Goal: Task Accomplishment & Management: Use online tool/utility

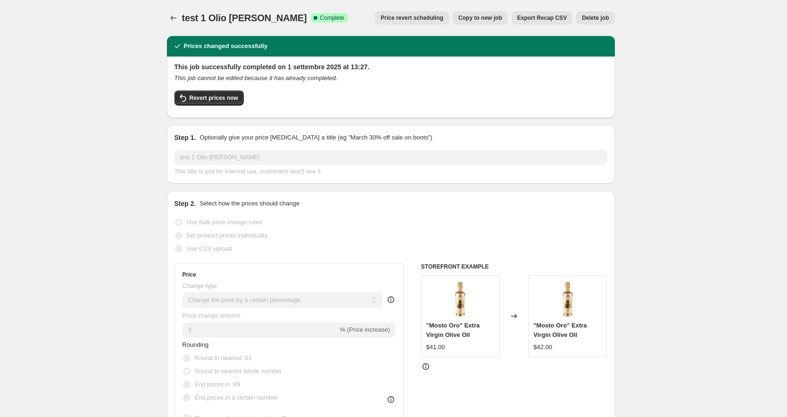
select select "percentage"
select select "no_change"
select select "collection"
click at [177, 16] on icon "Price change jobs" at bounding box center [173, 17] width 9 height 9
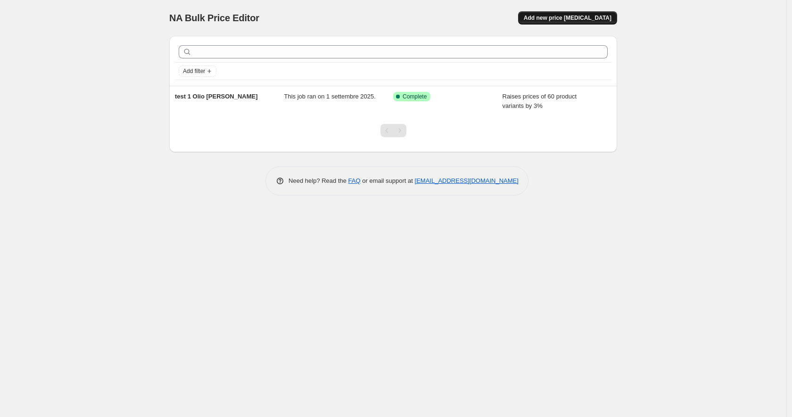
click at [573, 20] on span "Add new price [MEDICAL_DATA]" at bounding box center [568, 18] width 88 height 8
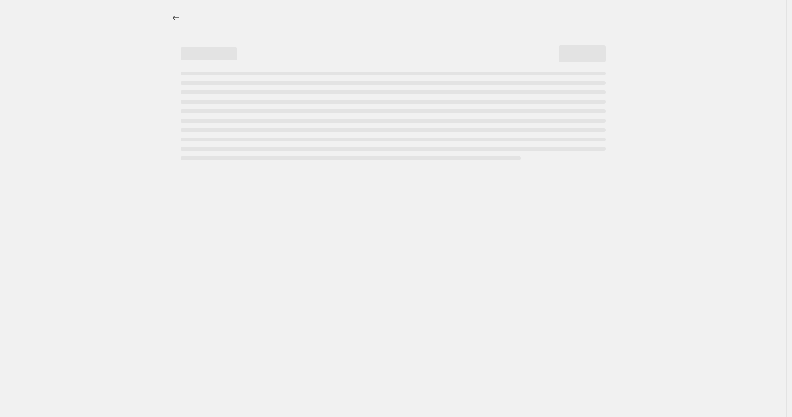
select select "percentage"
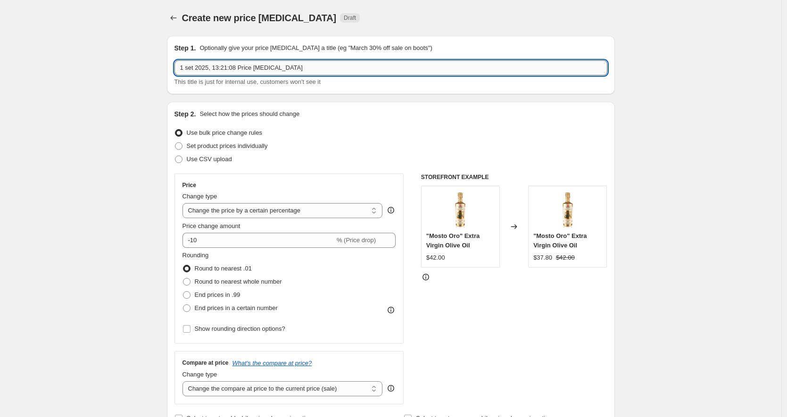
click at [208, 68] on input "1 set 2025, 13:21:08 Price change job" at bounding box center [390, 67] width 433 height 15
click at [208, 67] on input "Test 2 FOrmaggi" at bounding box center [390, 67] width 433 height 15
type input "Test 2 Formaggi"
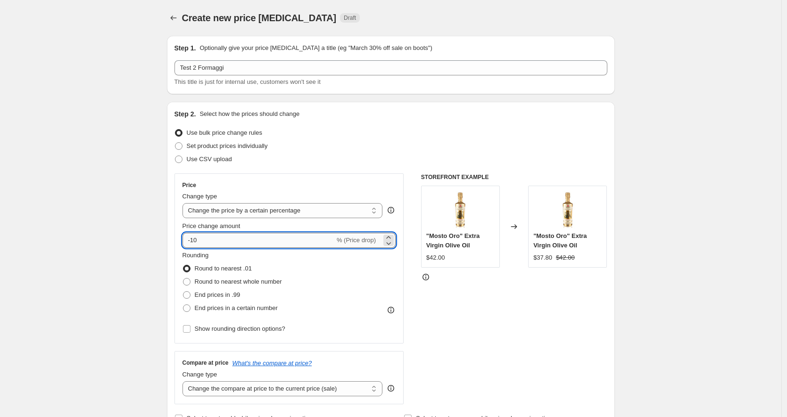
click at [257, 241] on input "-10" at bounding box center [259, 240] width 152 height 15
type input "3"
click at [232, 308] on span "End prices in a certain number" at bounding box center [236, 308] width 83 height 7
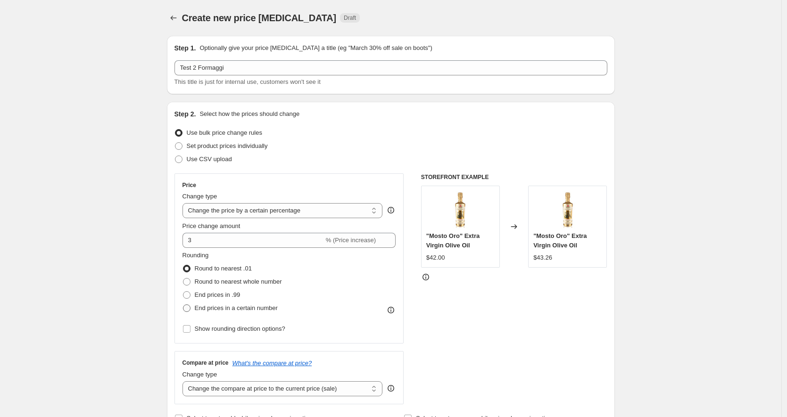
click at [183, 305] on input "End prices in a certain number" at bounding box center [183, 305] width 0 height 0
radio input "true"
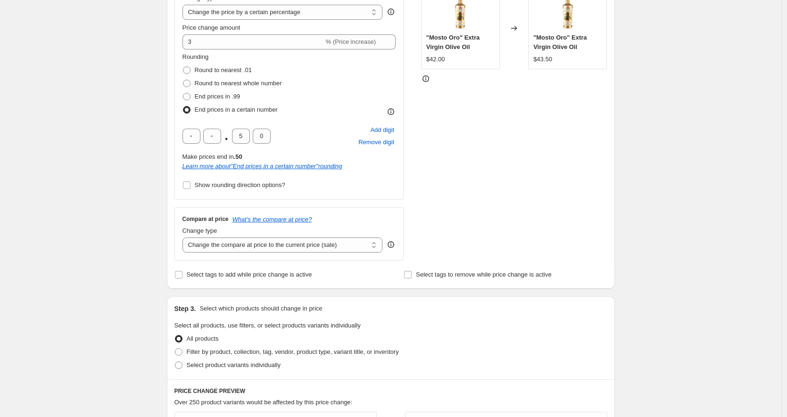
scroll to position [207, 0]
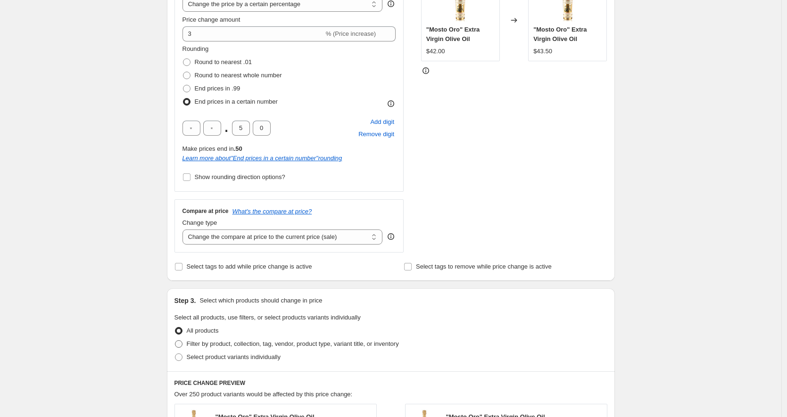
click at [272, 342] on span "Filter by product, collection, tag, vendor, product type, variant title, or inv…" at bounding box center [293, 343] width 212 height 7
click at [175, 341] on input "Filter by product, collection, tag, vendor, product type, variant title, or inv…" at bounding box center [175, 340] width 0 height 0
radio input "true"
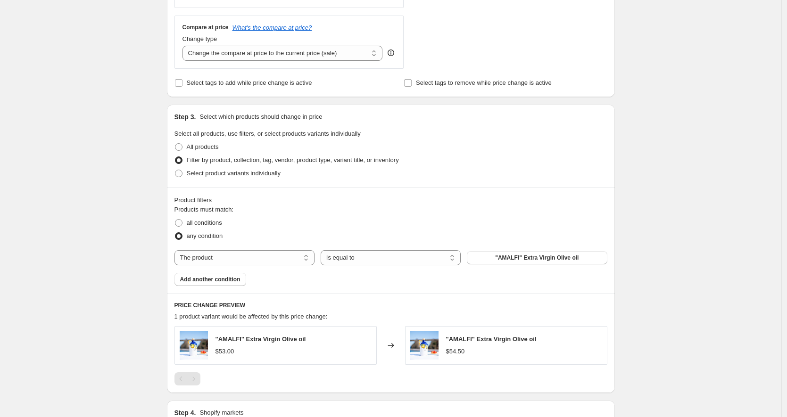
scroll to position [395, 0]
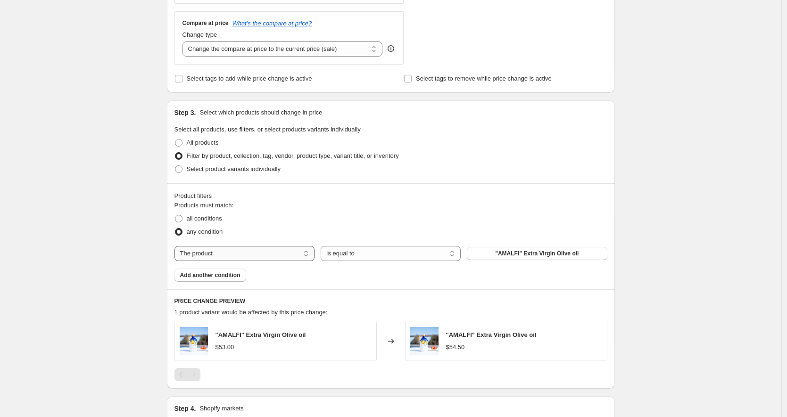
click at [279, 254] on select "The product The product's collection The product's tag The product's vendor The…" at bounding box center [244, 253] width 140 height 15
select select "collection"
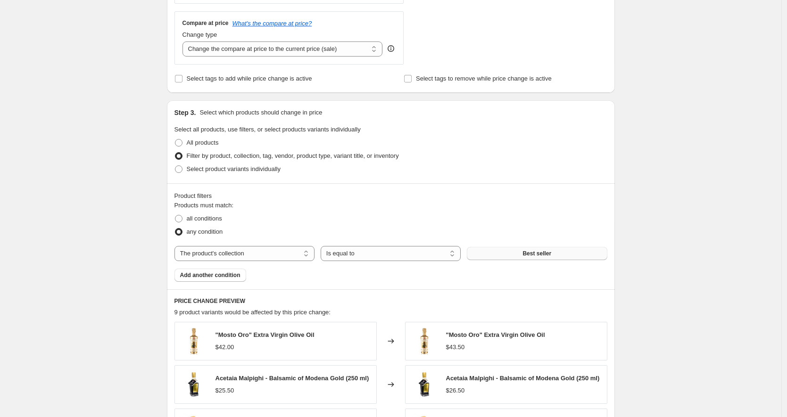
click at [544, 255] on span "Best seller" at bounding box center [537, 254] width 29 height 8
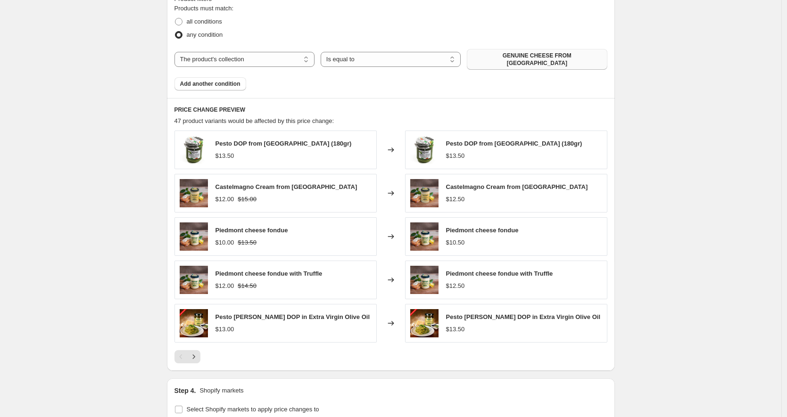
scroll to position [723, 0]
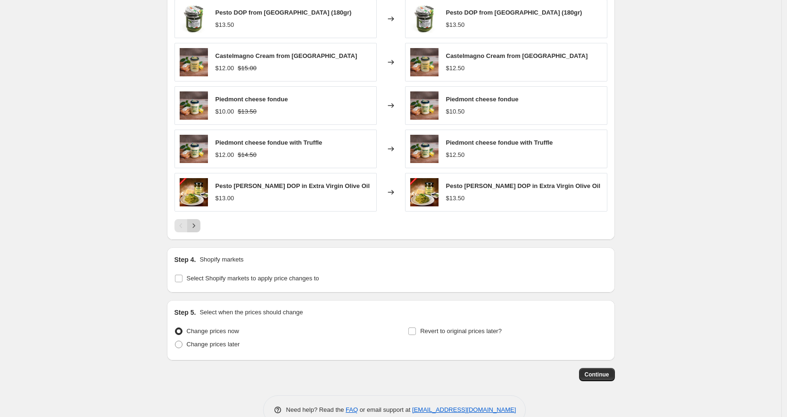
click at [199, 221] on icon "Next" at bounding box center [193, 225] width 9 height 9
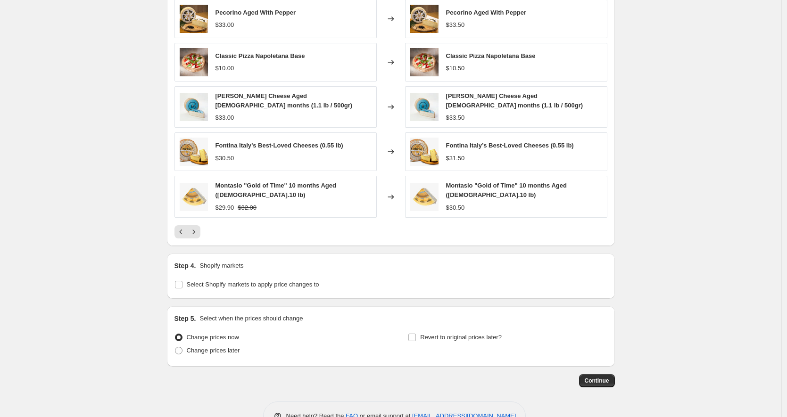
scroll to position [671, 0]
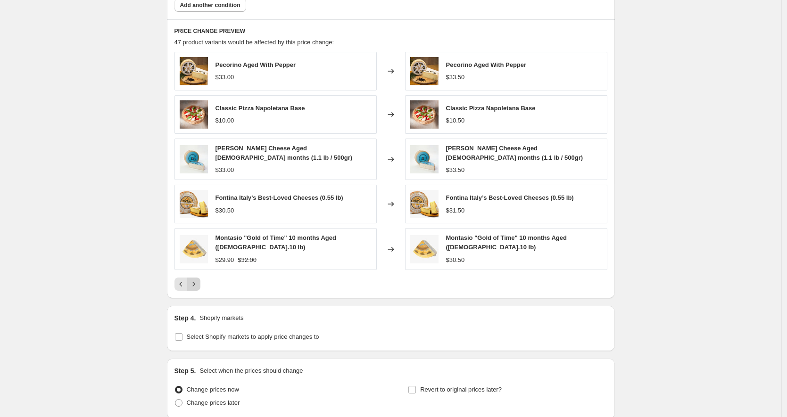
click at [199, 280] on icon "Next" at bounding box center [193, 284] width 9 height 9
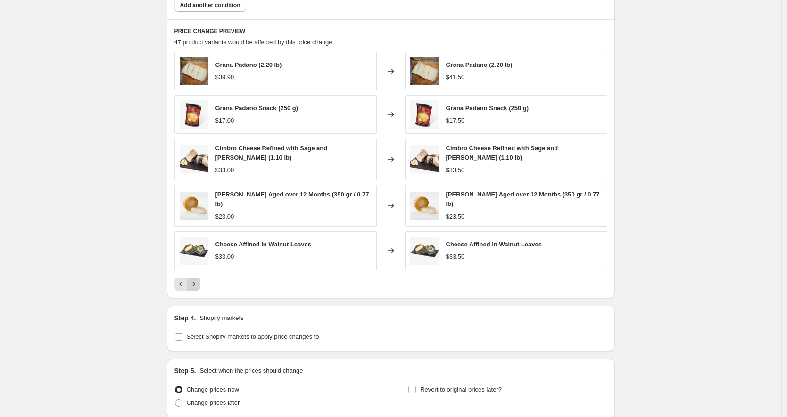
click at [199, 280] on icon "Next" at bounding box center [193, 284] width 9 height 9
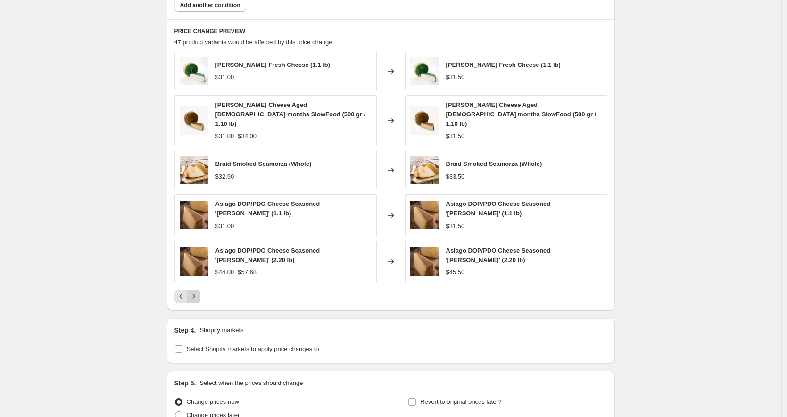
click at [199, 292] on icon "Next" at bounding box center [193, 296] width 9 height 9
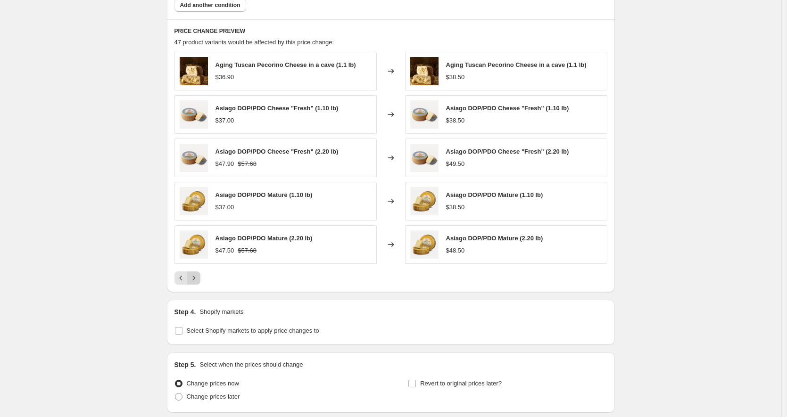
click at [199, 274] on icon "Next" at bounding box center [193, 278] width 9 height 9
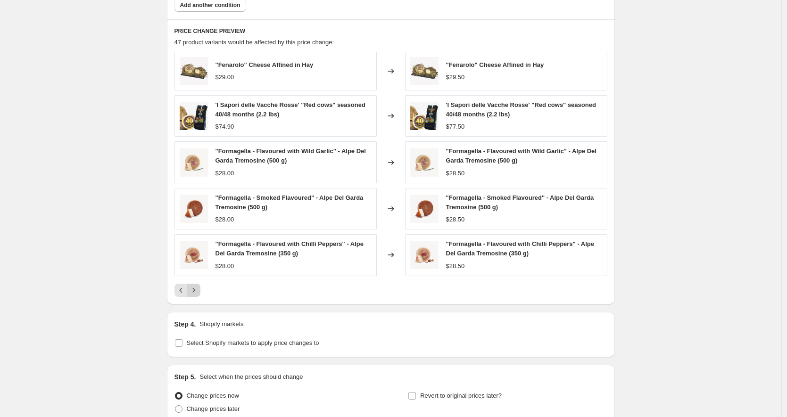
click at [197, 286] on icon "Next" at bounding box center [193, 290] width 9 height 9
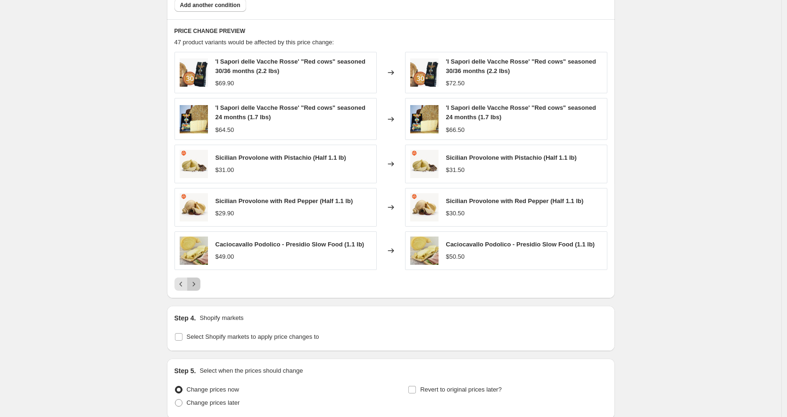
click at [199, 280] on icon "Next" at bounding box center [193, 284] width 9 height 9
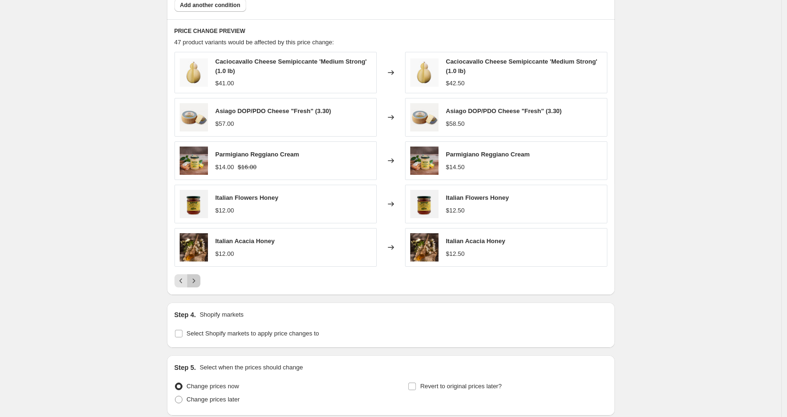
click at [196, 276] on icon "Next" at bounding box center [193, 280] width 9 height 9
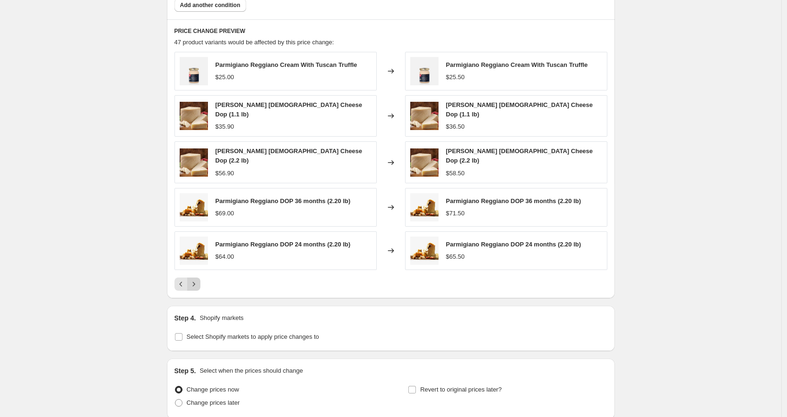
click at [196, 280] on icon "Next" at bounding box center [193, 284] width 9 height 9
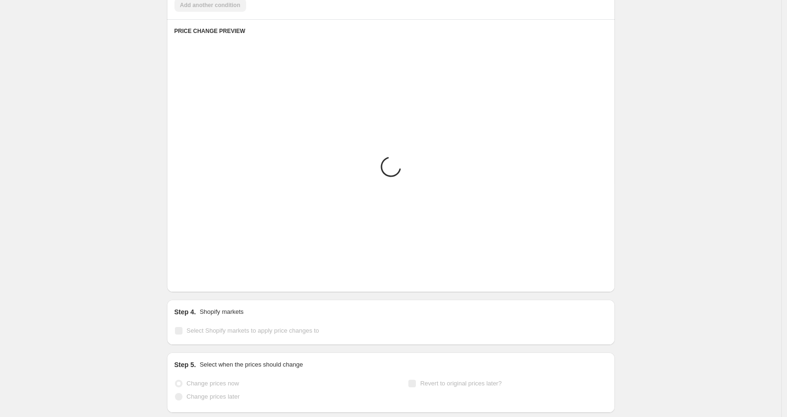
scroll to position [609, 0]
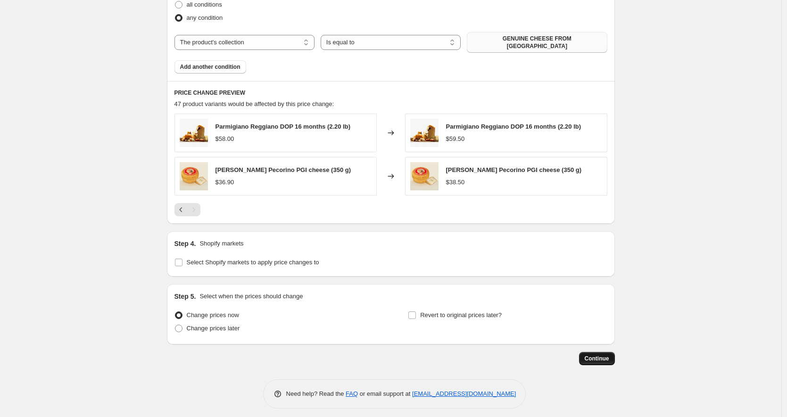
click at [597, 355] on span "Continue" at bounding box center [597, 359] width 25 height 8
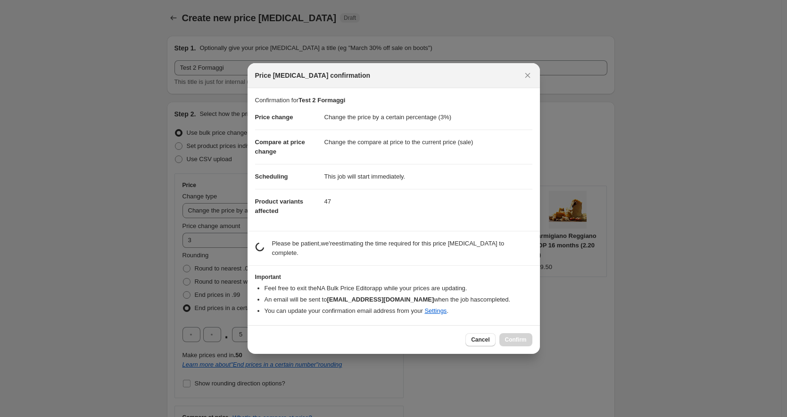
scroll to position [0, 0]
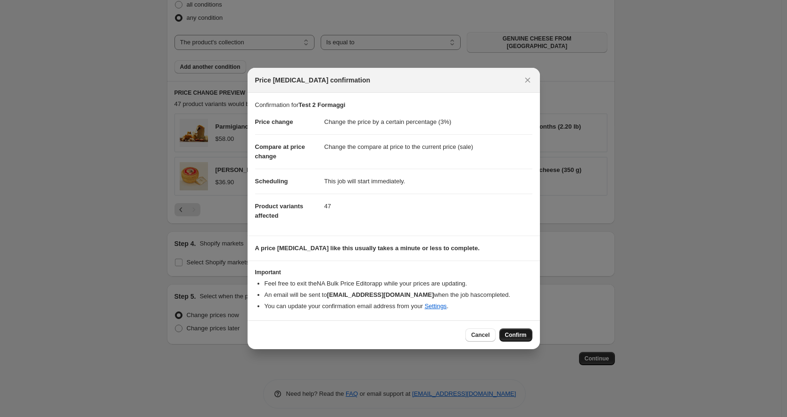
click at [520, 333] on span "Confirm" at bounding box center [516, 336] width 22 height 8
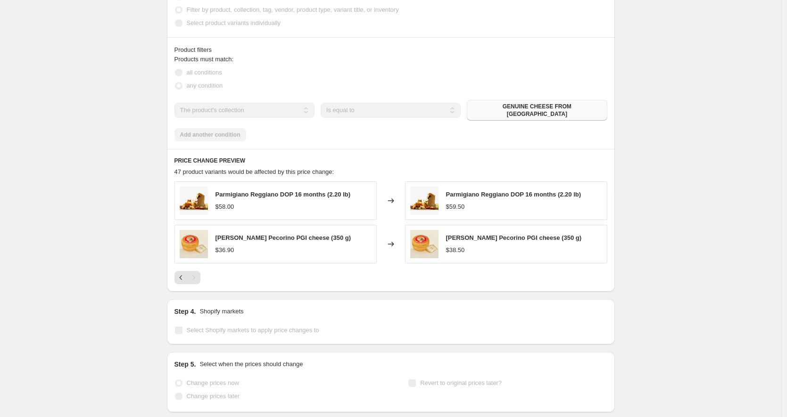
select select "percentage"
select select "collection"
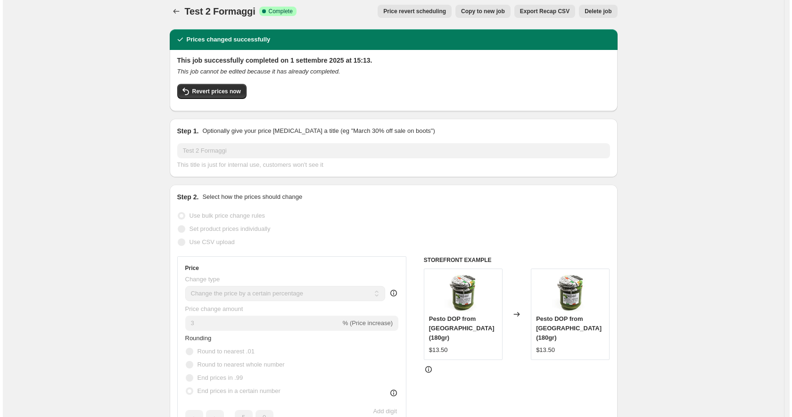
scroll to position [0, 0]
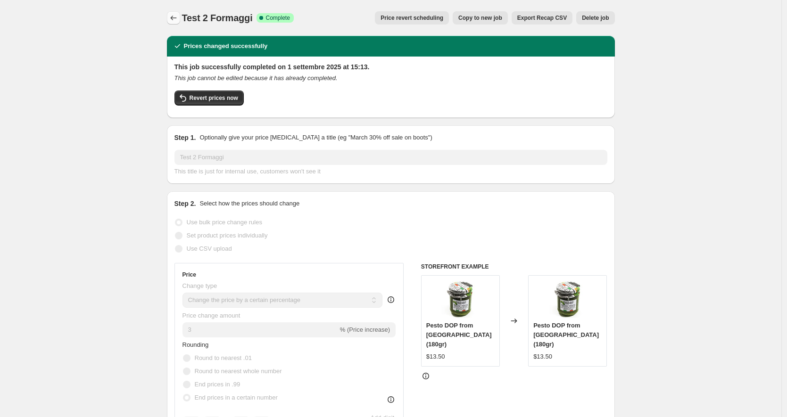
click at [174, 16] on icon "Price change jobs" at bounding box center [173, 17] width 9 height 9
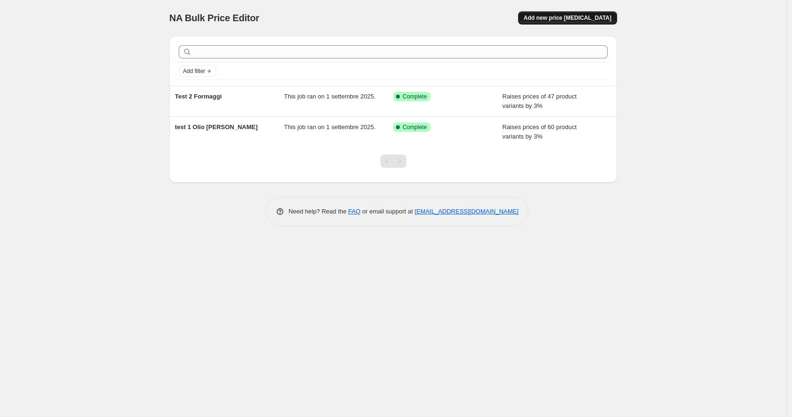
click at [593, 18] on span "Add new price change job" at bounding box center [568, 18] width 88 height 8
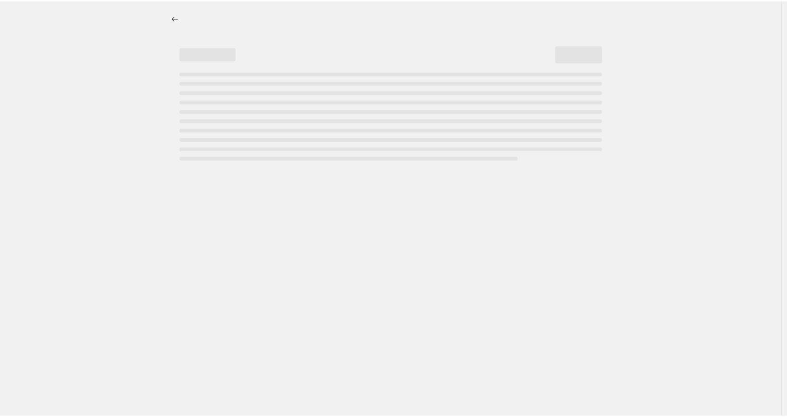
select select "percentage"
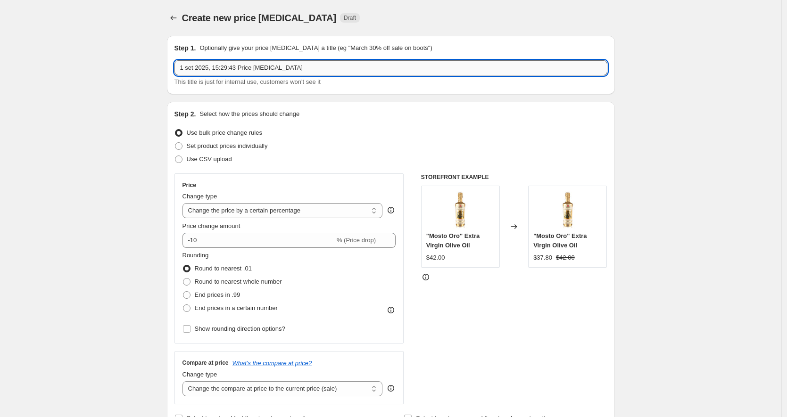
click at [238, 67] on input "1 set 2025, 15:29:43 Price change job" at bounding box center [390, 67] width 433 height 15
type input "Balsamic Vinegar 1 Sett"
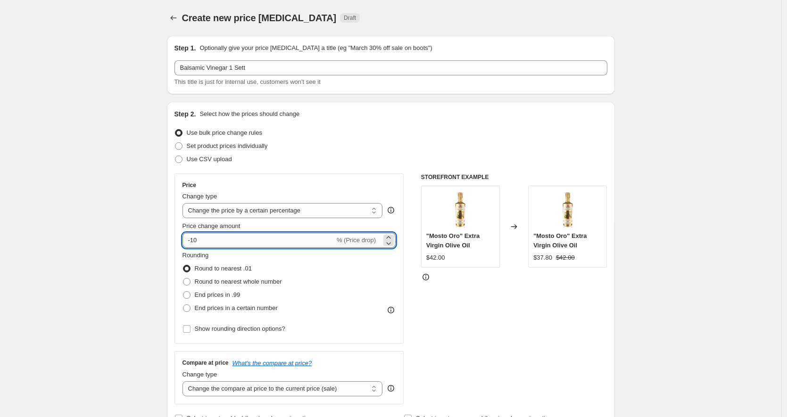
click at [275, 238] on input "-10" at bounding box center [259, 240] width 152 height 15
drag, startPoint x: 191, startPoint y: 244, endPoint x: 175, endPoint y: 243, distance: 16.1
click at [175, 243] on div "Step 2. Select how the prices should change Use bulk price change rules Set pro…" at bounding box center [391, 267] width 448 height 331
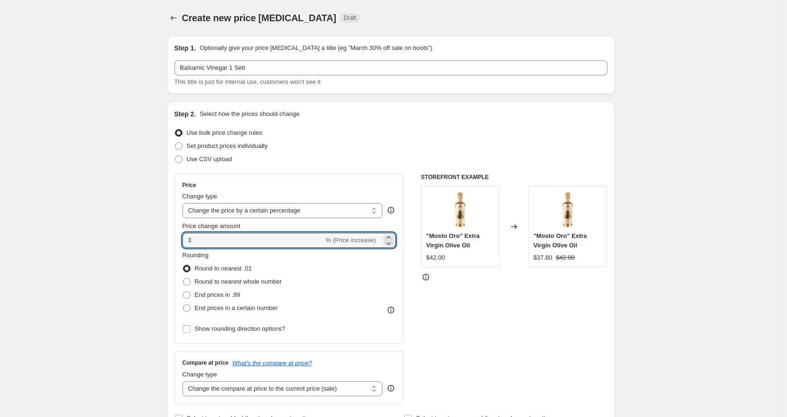
type input "3"
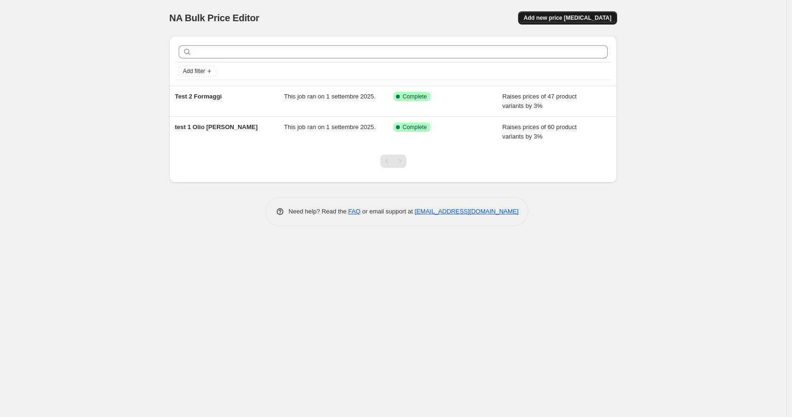
click at [556, 19] on span "Add new price [MEDICAL_DATA]" at bounding box center [568, 18] width 88 height 8
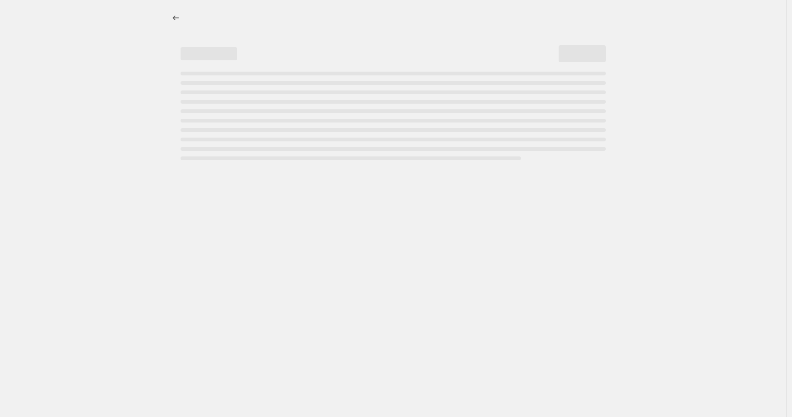
select select "percentage"
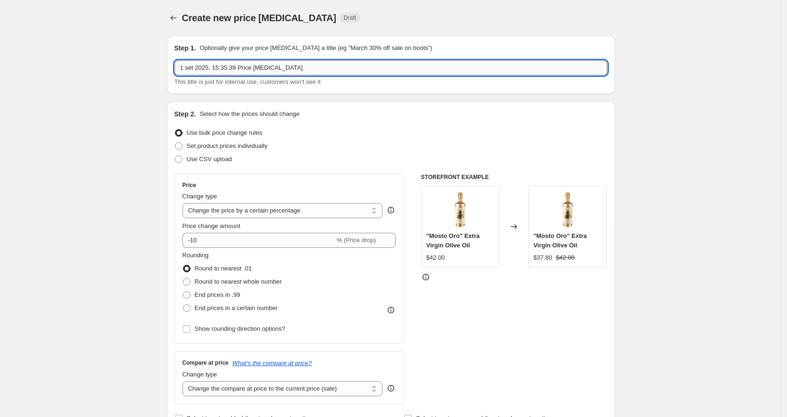
click at [336, 73] on input "1 set 2025, 15:35:39 Price change job" at bounding box center [390, 67] width 433 height 15
click at [200, 68] on input "Balasmic Vinegar" at bounding box center [390, 67] width 433 height 15
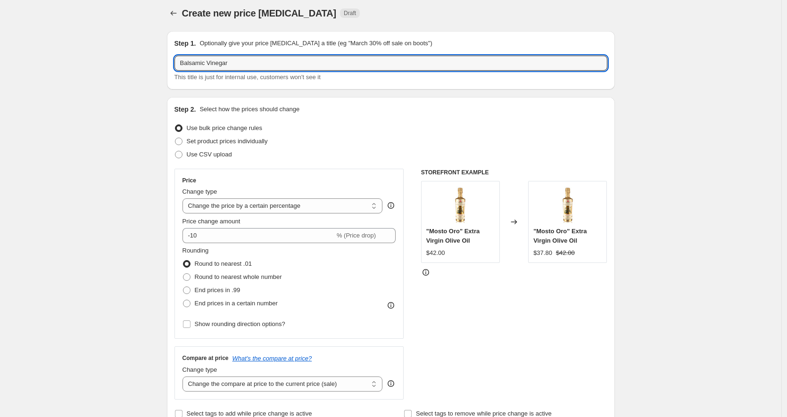
scroll to position [12, 0]
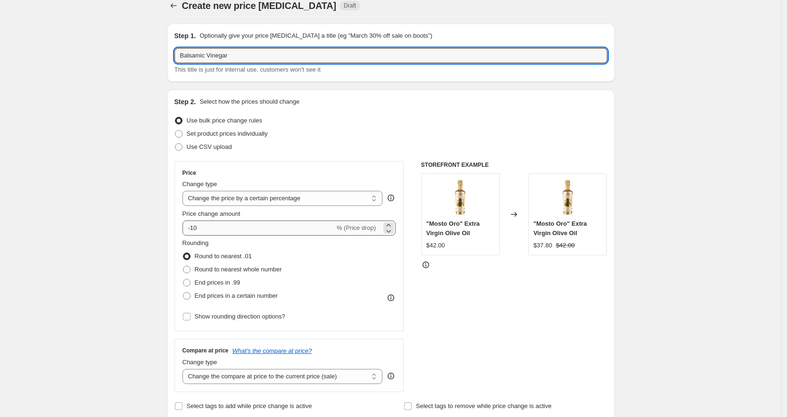
type input "Balsamic Vinegar"
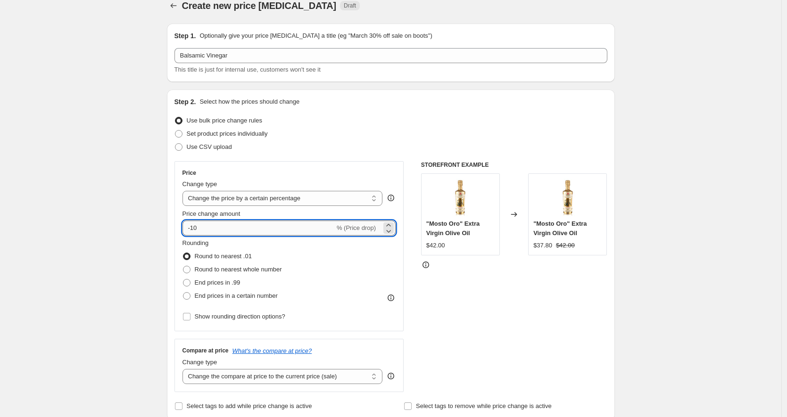
click at [255, 222] on input "-10" at bounding box center [259, 228] width 152 height 15
drag, startPoint x: 256, startPoint y: 229, endPoint x: 257, endPoint y: 234, distance: 4.9
click at [257, 230] on input "-10" at bounding box center [259, 228] width 152 height 15
click at [259, 236] on div "Price Change type Change the price to a certain amount Change the price by a ce…" at bounding box center [290, 246] width 214 height 154
click at [254, 231] on input "-10" at bounding box center [259, 228] width 152 height 15
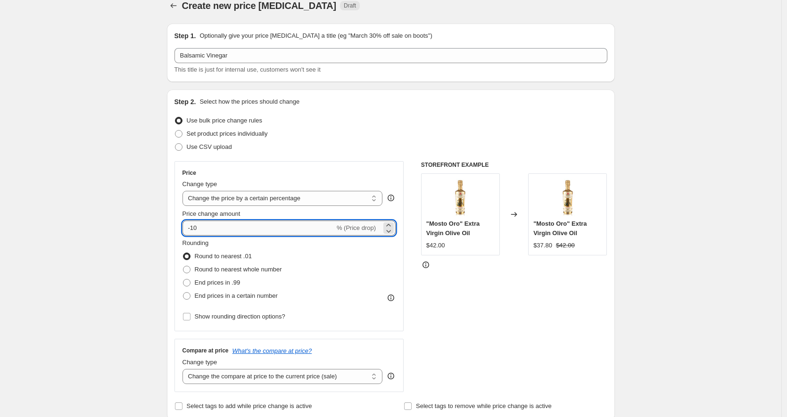
click at [254, 231] on input "-10" at bounding box center [259, 228] width 152 height 15
type input "3"
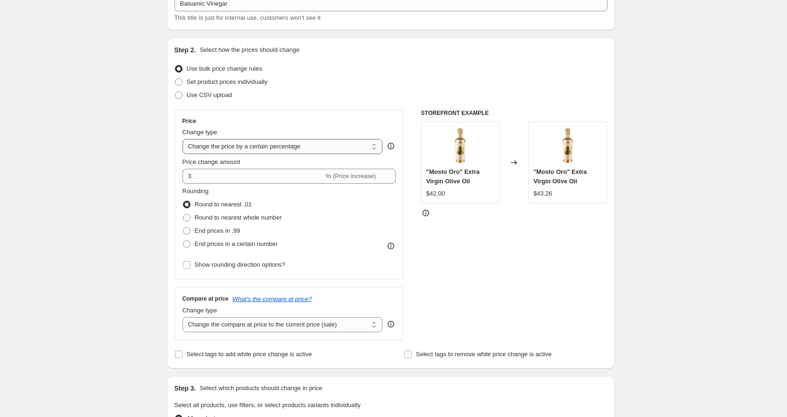
scroll to position [65, 0]
click at [211, 77] on span "Set product prices individually" at bounding box center [227, 80] width 81 height 7
click at [175, 77] on input "Set product prices individually" at bounding box center [175, 77] width 0 height 0
radio input "true"
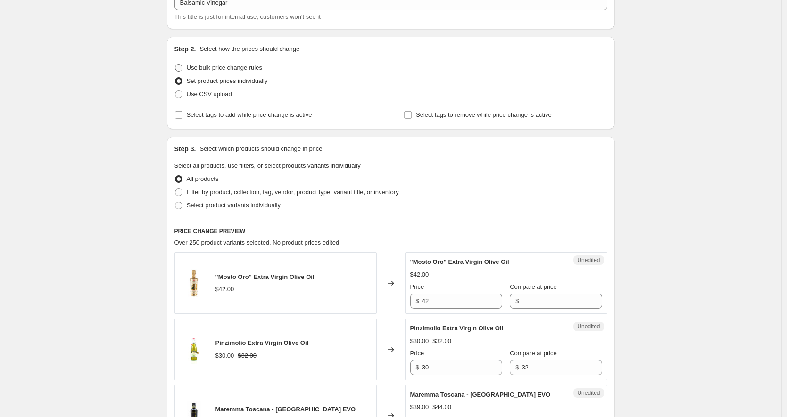
click at [226, 66] on span "Use bulk price change rules" at bounding box center [224, 67] width 75 height 7
click at [175, 65] on input "Use bulk price change rules" at bounding box center [175, 64] width 0 height 0
radio input "true"
select select "percentage"
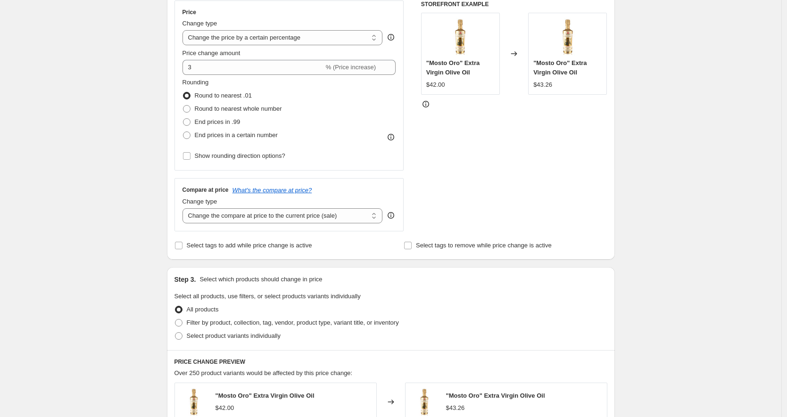
scroll to position [315, 0]
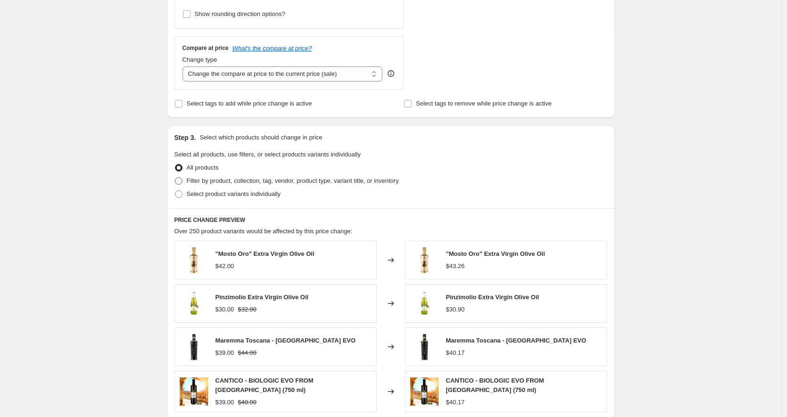
click at [219, 177] on span "Filter by product, collection, tag, vendor, product type, variant title, or inv…" at bounding box center [293, 180] width 212 height 7
click at [175, 177] on input "Filter by product, collection, tag, vendor, product type, variant title, or inv…" at bounding box center [175, 177] width 0 height 0
radio input "true"
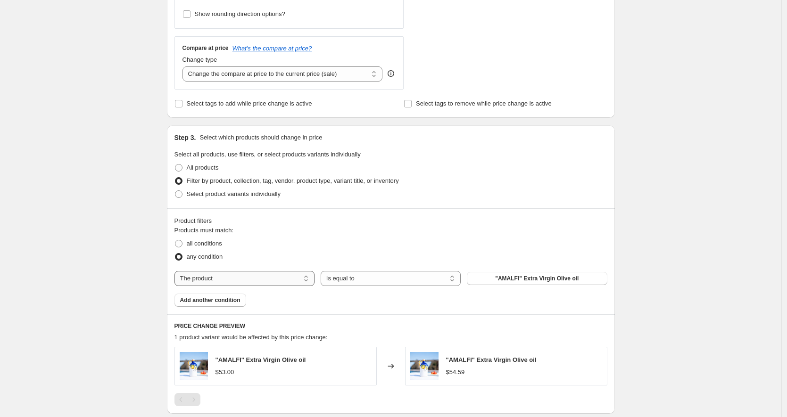
click at [224, 275] on select "The product The product's collection The product's tag The product's vendor The…" at bounding box center [244, 278] width 140 height 15
select select "collection"
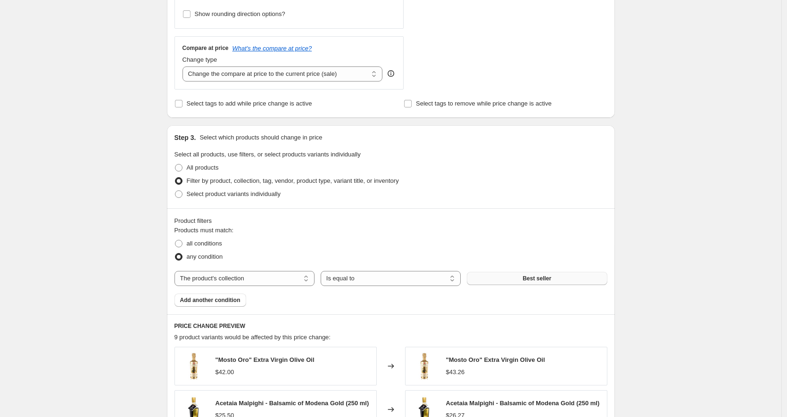
click at [539, 280] on span "Best seller" at bounding box center [537, 279] width 29 height 8
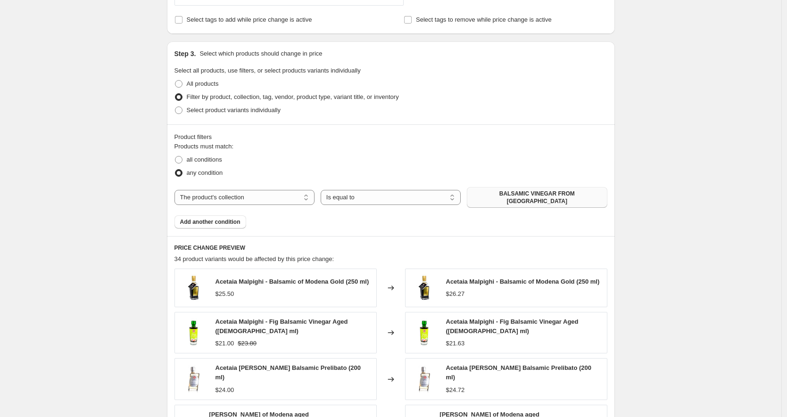
scroll to position [690, 0]
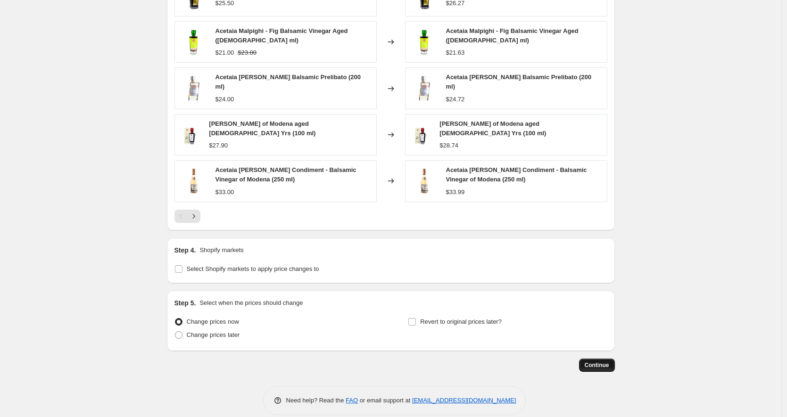
click at [595, 362] on span "Continue" at bounding box center [597, 366] width 25 height 8
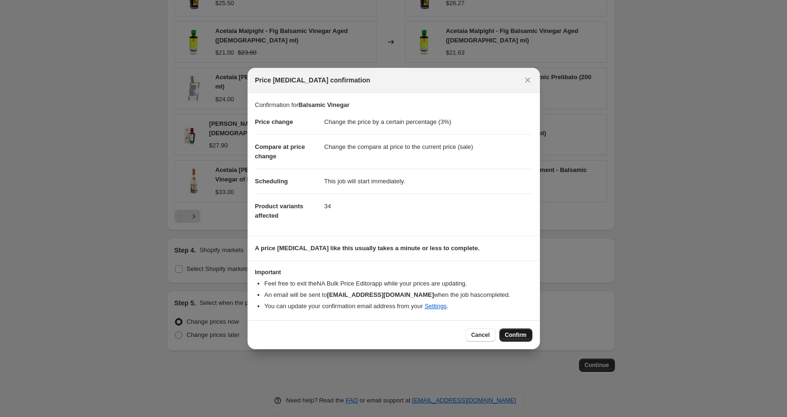
click at [526, 337] on span "Confirm" at bounding box center [516, 336] width 22 height 8
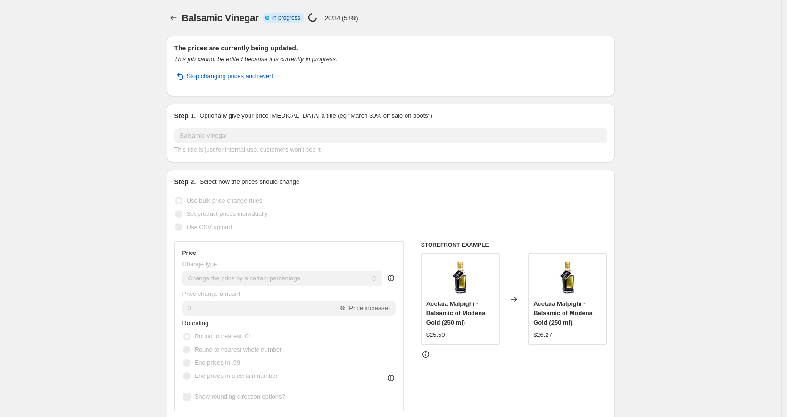
select select "percentage"
select select "collection"
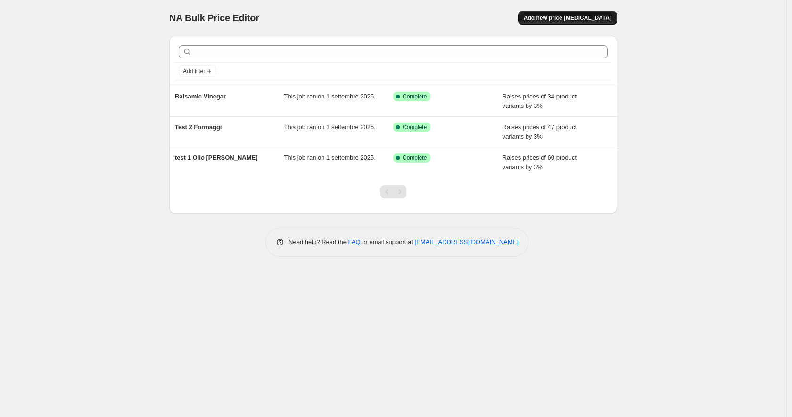
click at [571, 18] on span "Add new price [MEDICAL_DATA]" at bounding box center [568, 18] width 88 height 8
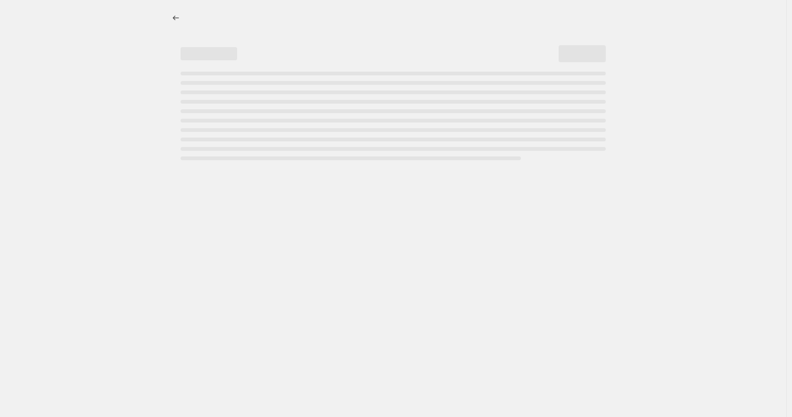
select select "percentage"
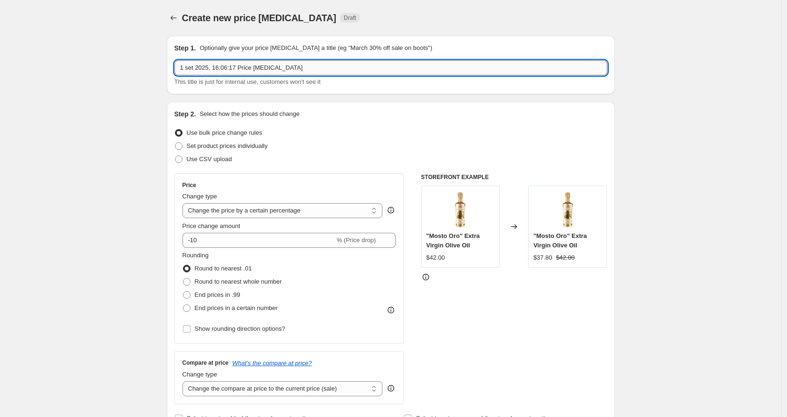
click at [319, 68] on input "1 set 2025, 16:06:17 Price [MEDICAL_DATA]" at bounding box center [390, 67] width 433 height 15
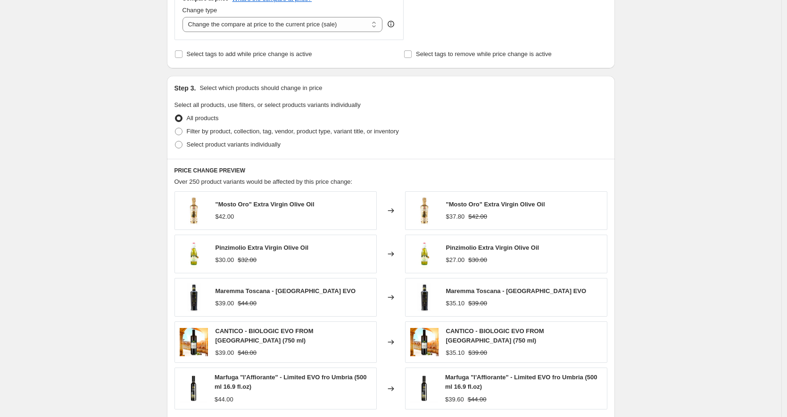
scroll to position [366, 0]
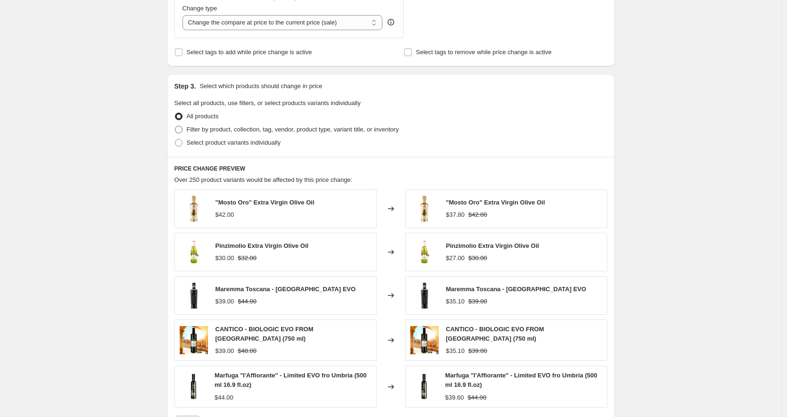
click at [223, 128] on span "Filter by product, collection, tag, vendor, product type, variant title, or inv…" at bounding box center [293, 129] width 212 height 7
click at [175, 126] on input "Filter by product, collection, tag, vendor, product type, variant title, or inv…" at bounding box center [175, 126] width 0 height 0
radio input "true"
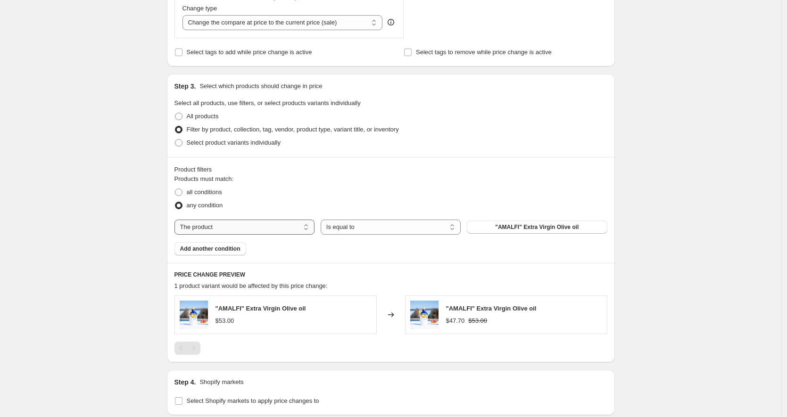
click at [268, 227] on select "The product The product's collection The product's tag The product's vendor The…" at bounding box center [244, 227] width 140 height 15
select select "collection"
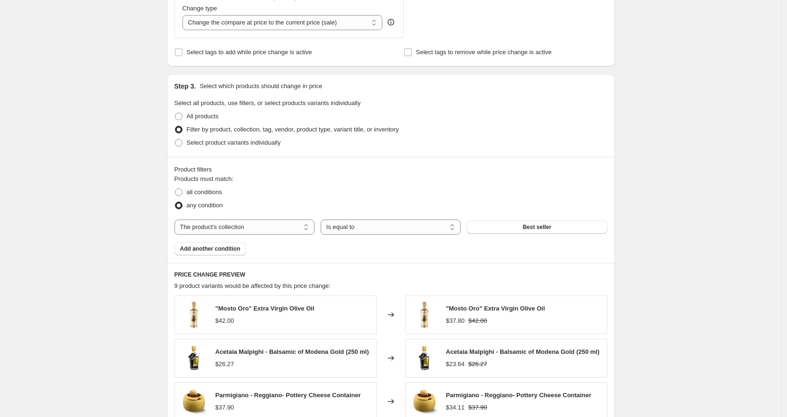
click at [546, 228] on span "Best seller" at bounding box center [537, 228] width 29 height 8
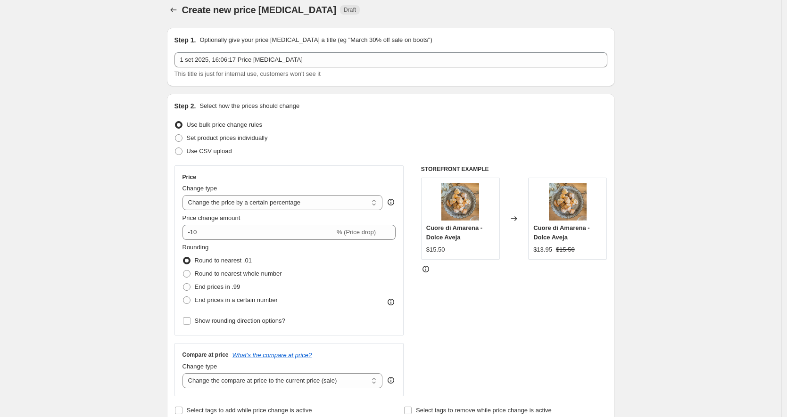
scroll to position [0, 0]
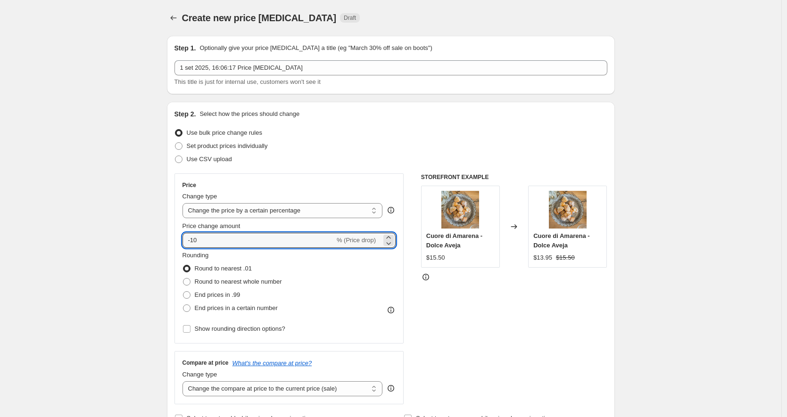
drag, startPoint x: 245, startPoint y: 241, endPoint x: 149, endPoint y: 242, distance: 95.3
type input "-1"
click at [300, 390] on select "Change the compare at price to the current price (sale) Change the compare at p…" at bounding box center [283, 389] width 200 height 15
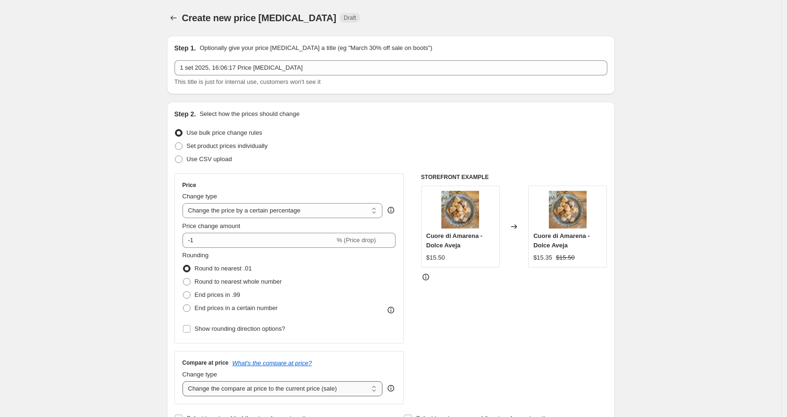
select select "no_change"
click at [185, 382] on select "Change the compare at price to the current price (sale) Change the compare at p…" at bounding box center [283, 389] width 200 height 15
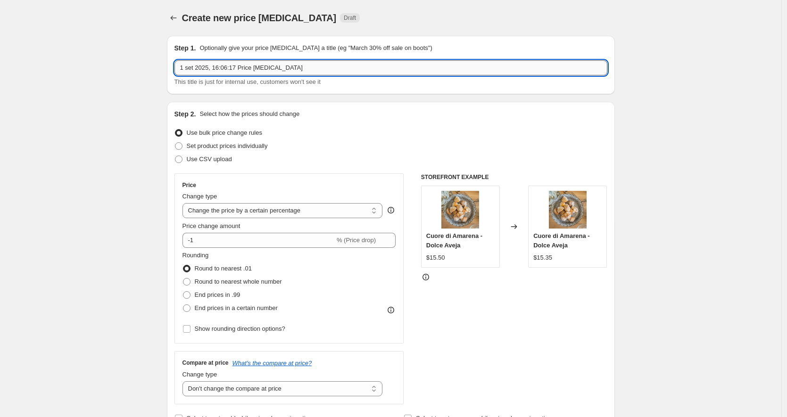
click at [293, 75] on input "1 set 2025, 16:06:17 Price change job" at bounding box center [390, 67] width 433 height 15
click at [293, 74] on input "1 set 2025, 16:06:17 Price change job" at bounding box center [390, 67] width 433 height 15
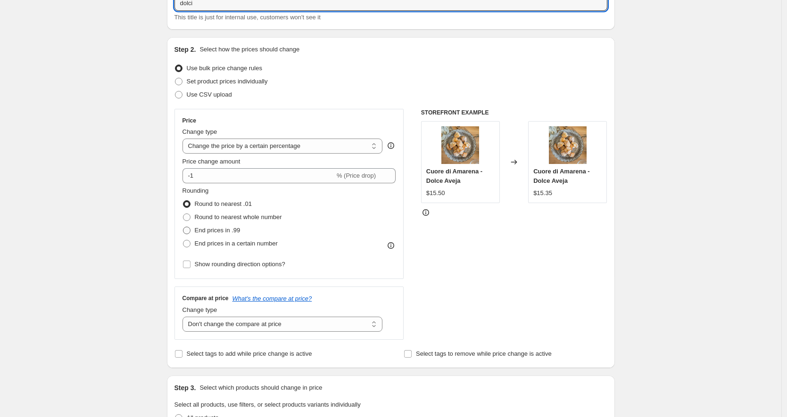
scroll to position [75, 0]
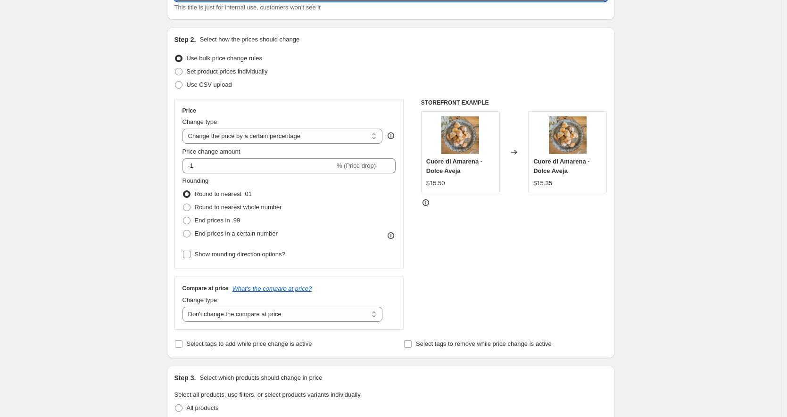
type input "dolci"
click at [240, 256] on span "Show rounding direction options?" at bounding box center [240, 254] width 91 height 7
click at [191, 256] on input "Show rounding direction options?" at bounding box center [187, 255] width 8 height 8
checkbox input "true"
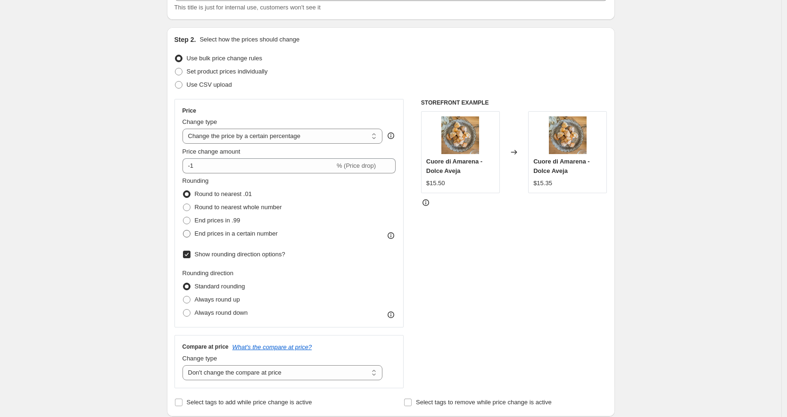
click at [242, 237] on span "End prices in a certain number" at bounding box center [236, 233] width 83 height 7
click at [183, 231] on input "End prices in a certain number" at bounding box center [183, 230] width 0 height 0
radio input "true"
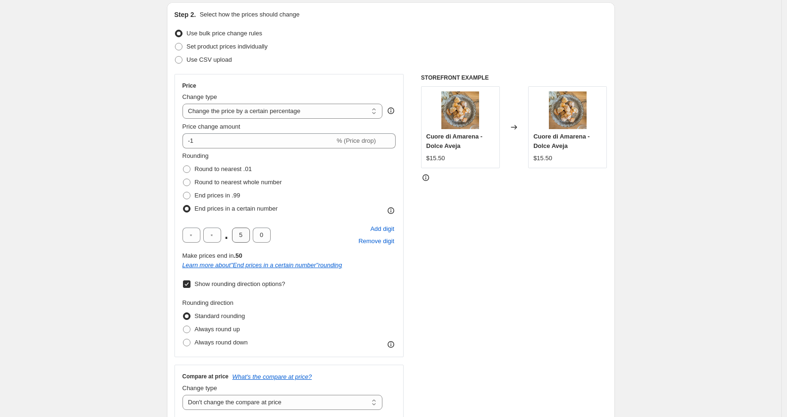
scroll to position [106, 0]
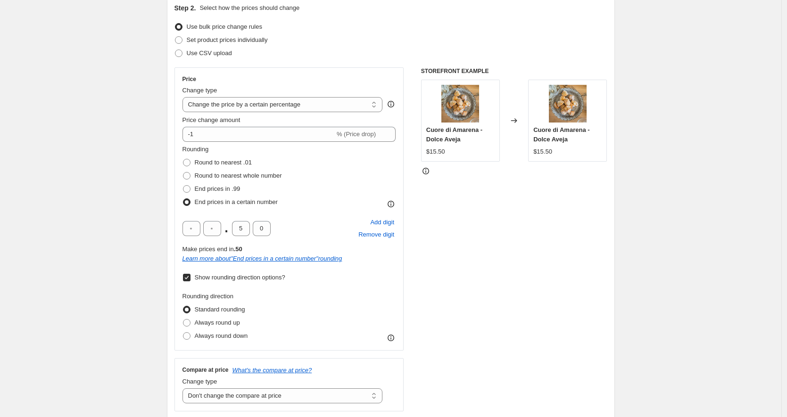
click at [190, 277] on input "Show rounding direction options?" at bounding box center [187, 278] width 8 height 8
checkbox input "false"
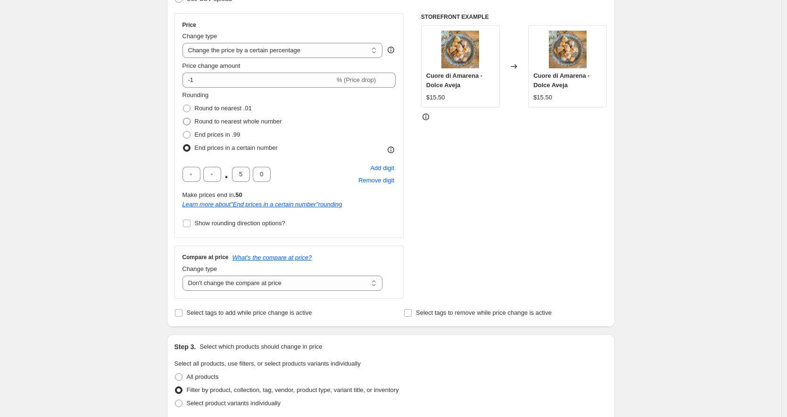
scroll to position [0, 0]
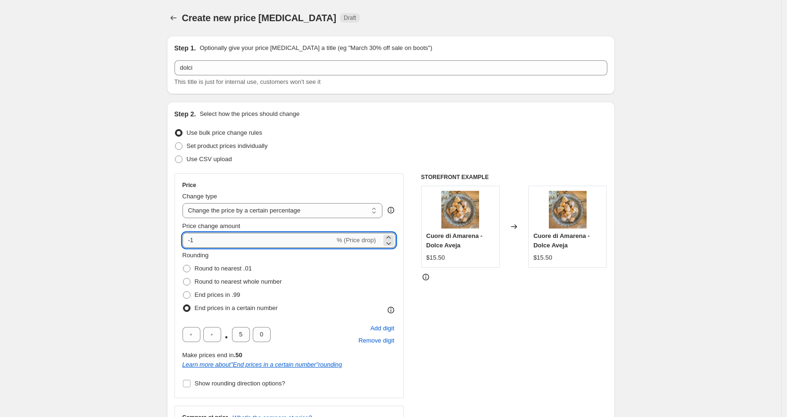
click at [226, 241] on input "-1" at bounding box center [259, 240] width 152 height 15
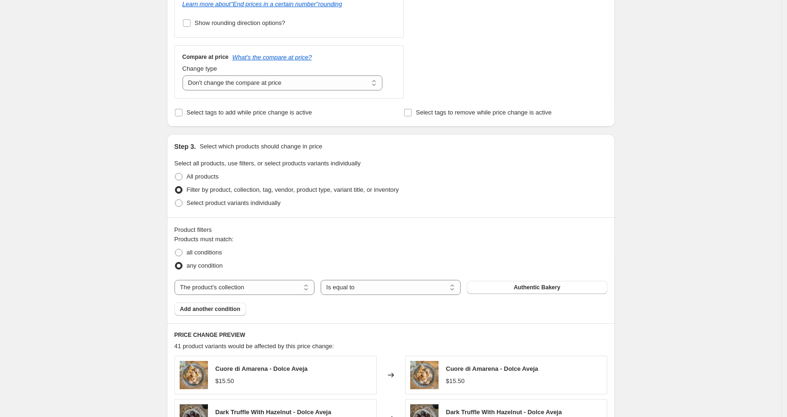
scroll to position [606, 0]
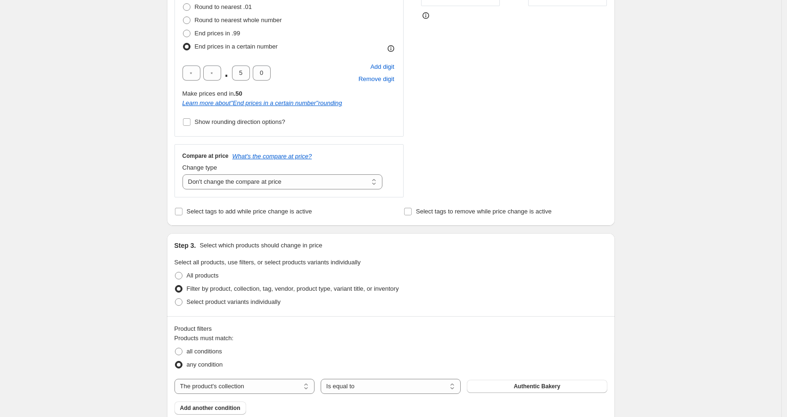
scroll to position [0, 0]
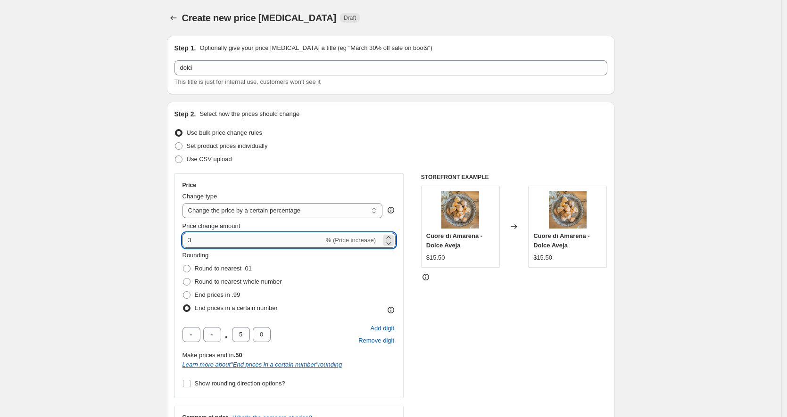
click at [202, 240] on input "3" at bounding box center [253, 240] width 141 height 15
type input "3"
type input "4"
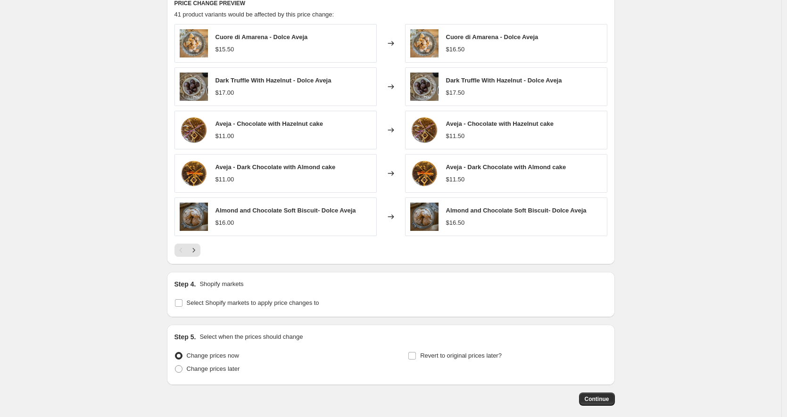
scroll to position [739, 0]
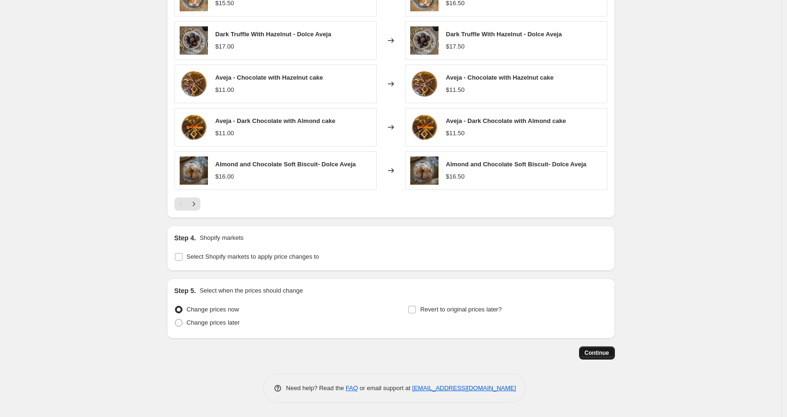
click at [605, 355] on span "Continue" at bounding box center [597, 353] width 25 height 8
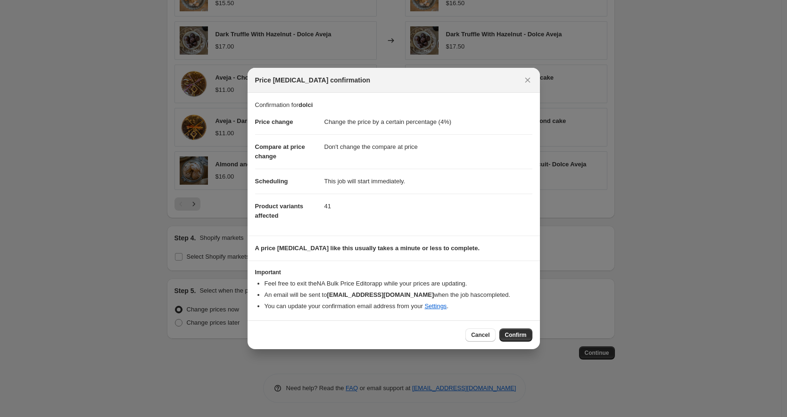
click at [507, 337] on span "Confirm" at bounding box center [516, 336] width 22 height 8
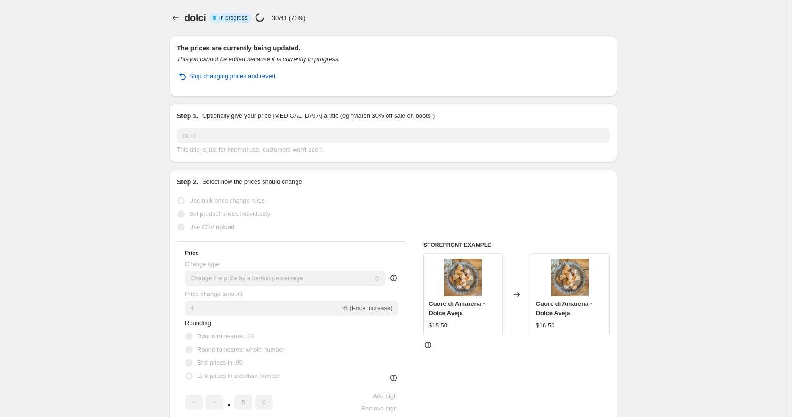
select select "percentage"
select select "no_change"
select select "collection"
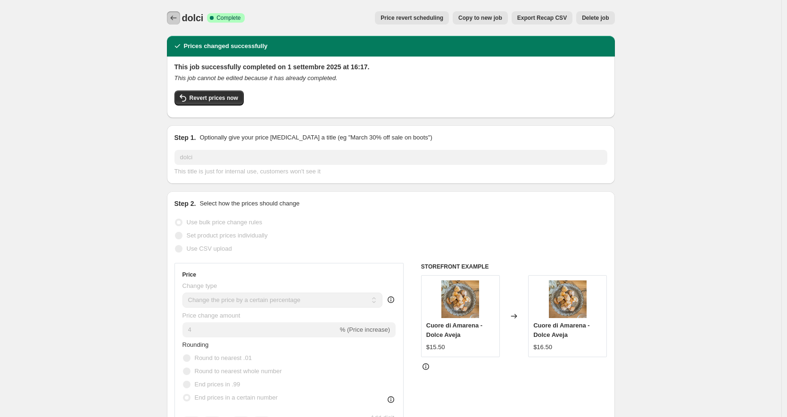
click at [172, 16] on icon "Price change jobs" at bounding box center [173, 17] width 9 height 9
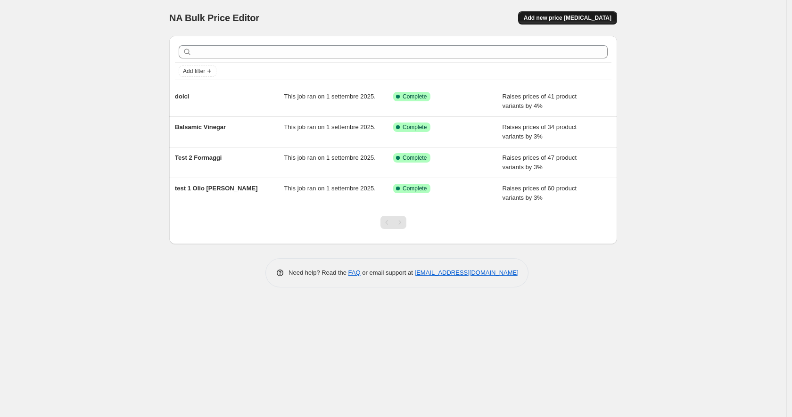
click at [572, 15] on span "Add new price [MEDICAL_DATA]" at bounding box center [568, 18] width 88 height 8
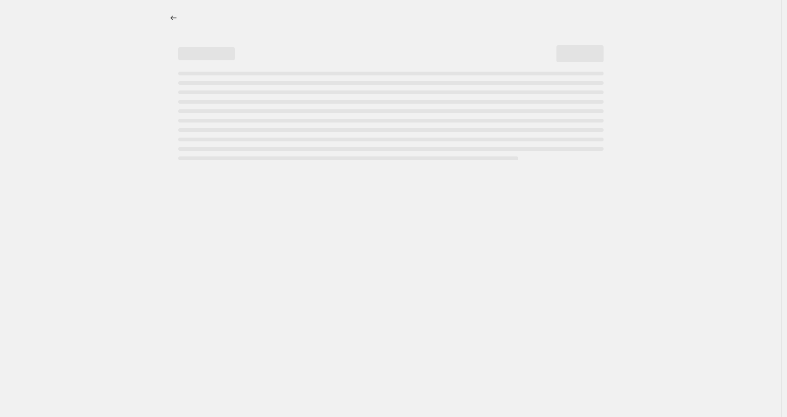
select select "percentage"
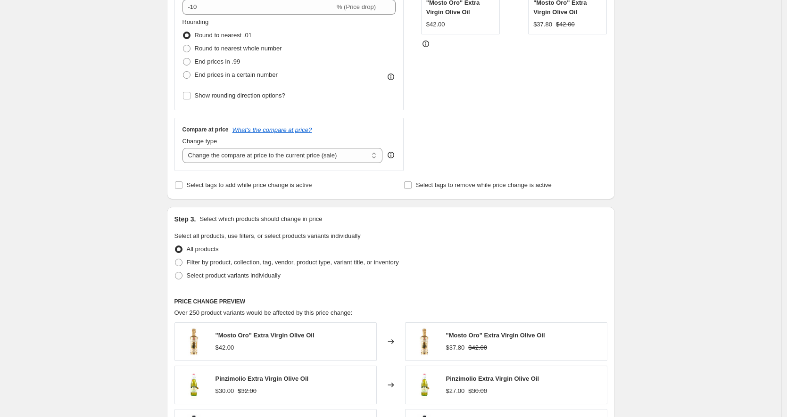
scroll to position [297, 0]
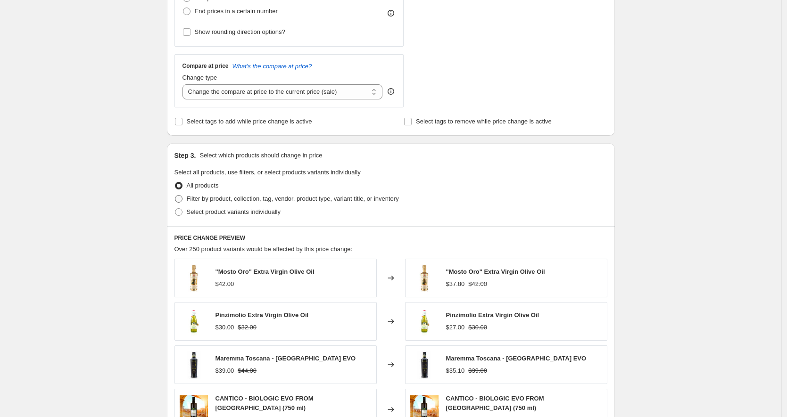
click at [289, 198] on span "Filter by product, collection, tag, vendor, product type, variant title, or inv…" at bounding box center [293, 198] width 212 height 7
click at [175, 196] on input "Filter by product, collection, tag, vendor, product type, variant title, or inv…" at bounding box center [175, 195] width 0 height 0
radio input "true"
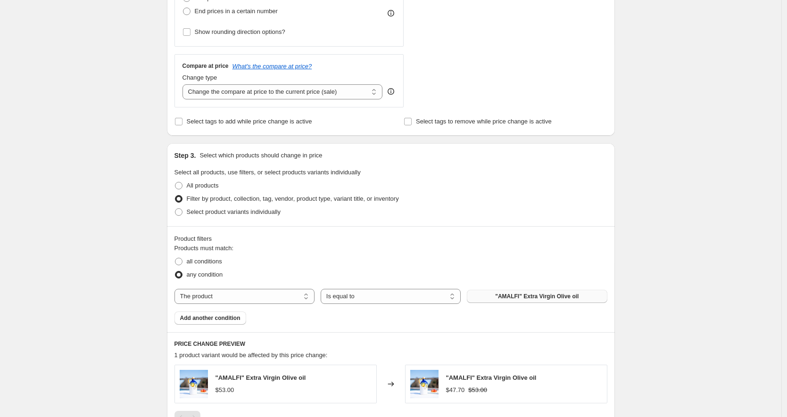
click at [561, 298] on span ""AMALFI" Extra Virgin Olive oil" at bounding box center [536, 297] width 83 height 8
click at [272, 291] on select "The product The product's collection The product's tag The product's vendor The…" at bounding box center [244, 296] width 140 height 15
select select "collection"
click at [576, 298] on button "Authentic Bakery" at bounding box center [537, 296] width 140 height 13
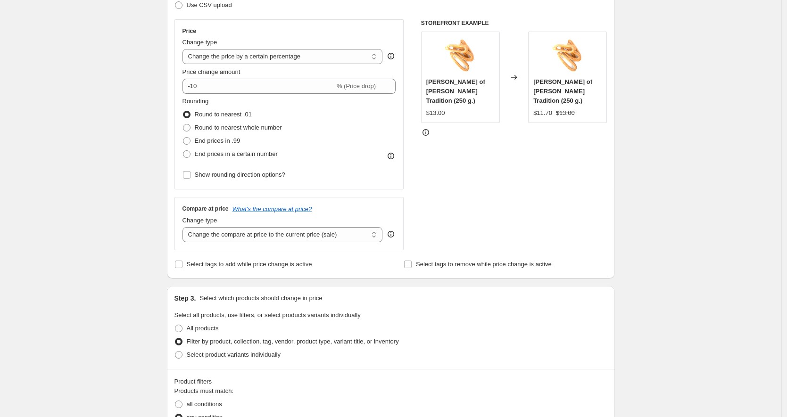
scroll to position [0, 0]
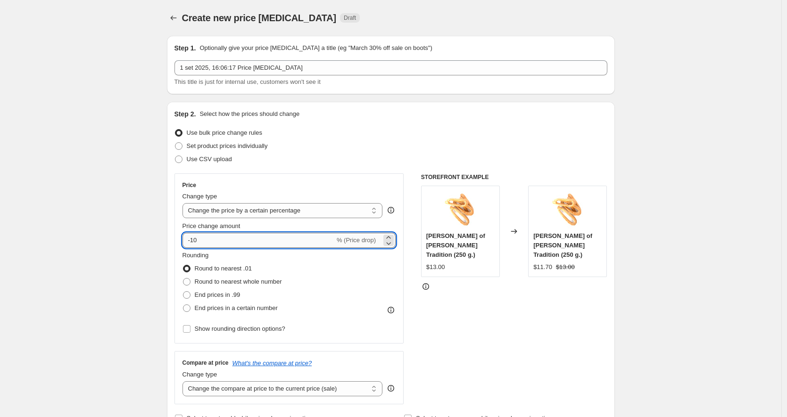
click at [227, 240] on input "-10" at bounding box center [259, 240] width 152 height 15
type input "3"
click at [217, 294] on span "End prices in .99" at bounding box center [218, 294] width 46 height 7
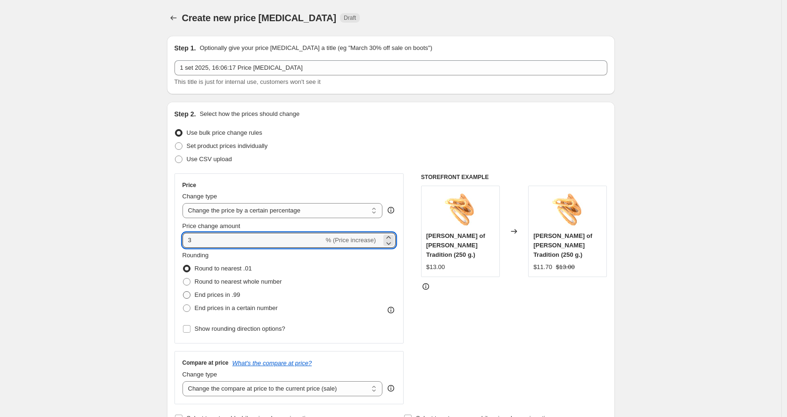
click at [183, 292] on input "End prices in .99" at bounding box center [183, 291] width 0 height 0
radio input "true"
click at [207, 238] on input "3" at bounding box center [253, 240] width 141 height 15
click at [206, 239] on input "3" at bounding box center [253, 240] width 141 height 15
type input "4"
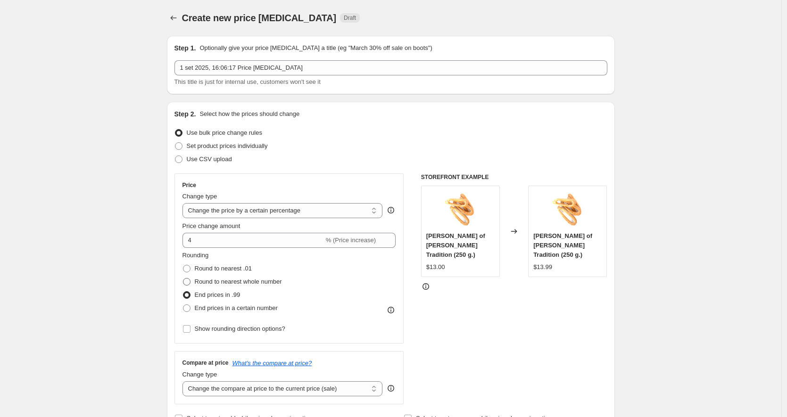
click at [216, 284] on span "Round to nearest whole number" at bounding box center [238, 281] width 87 height 7
click at [183, 279] on input "Round to nearest whole number" at bounding box center [183, 278] width 0 height 0
radio input "true"
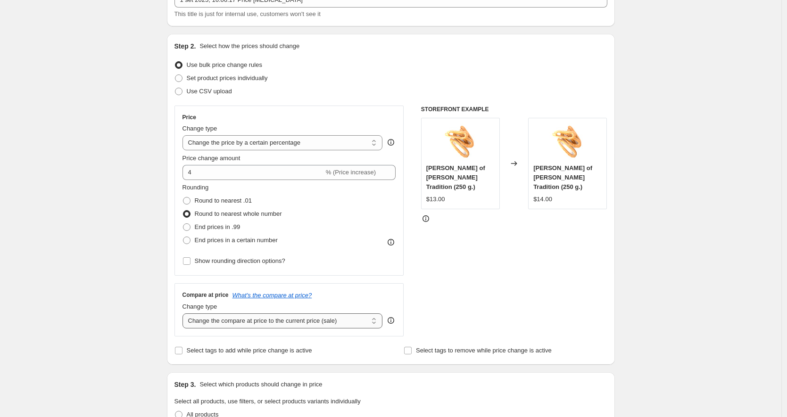
scroll to position [79, 0]
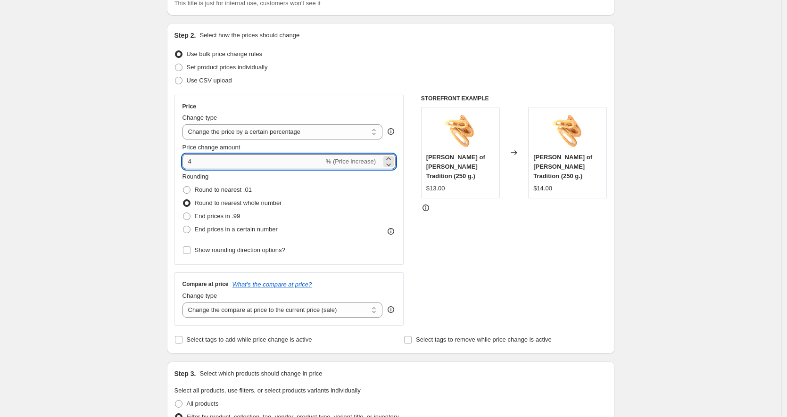
click at [209, 160] on input "4" at bounding box center [253, 161] width 141 height 15
type input "5"
click at [226, 253] on span "Show rounding direction options?" at bounding box center [240, 250] width 91 height 7
click at [191, 253] on input "Show rounding direction options?" at bounding box center [187, 251] width 8 height 8
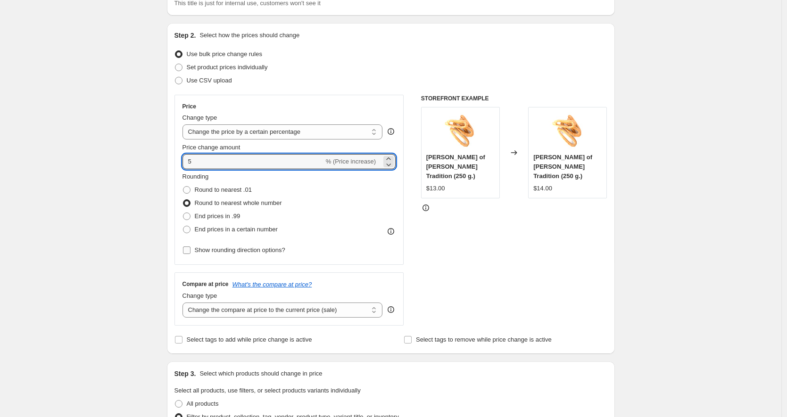
checkbox input "true"
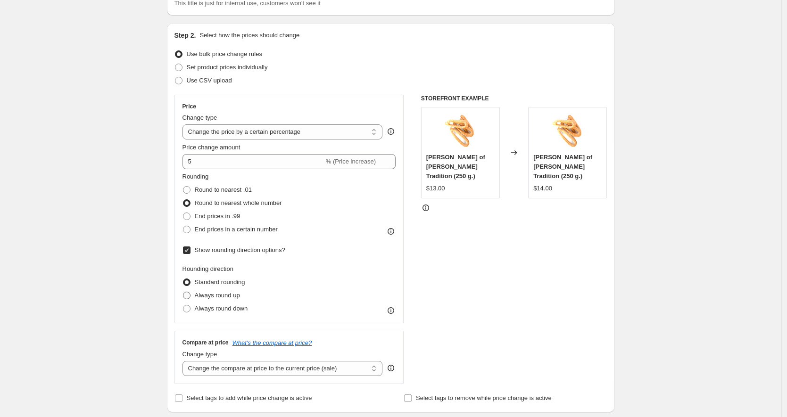
click at [210, 297] on span "Always round up" at bounding box center [217, 295] width 45 height 7
click at [183, 292] on input "Always round up" at bounding box center [183, 292] width 0 height 0
radio input "true"
click at [211, 215] on span "End prices in .99" at bounding box center [218, 216] width 46 height 7
click at [183, 213] on input "End prices in .99" at bounding box center [183, 213] width 0 height 0
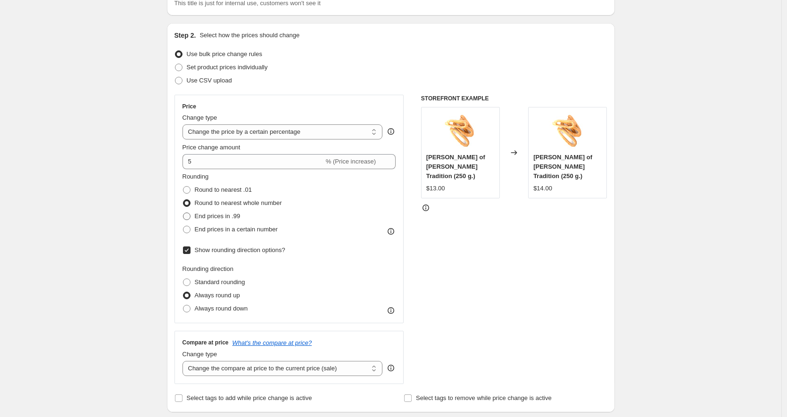
radio input "true"
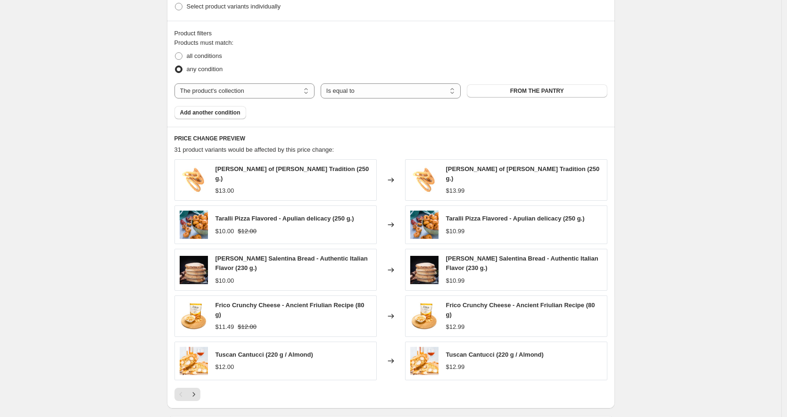
scroll to position [749, 0]
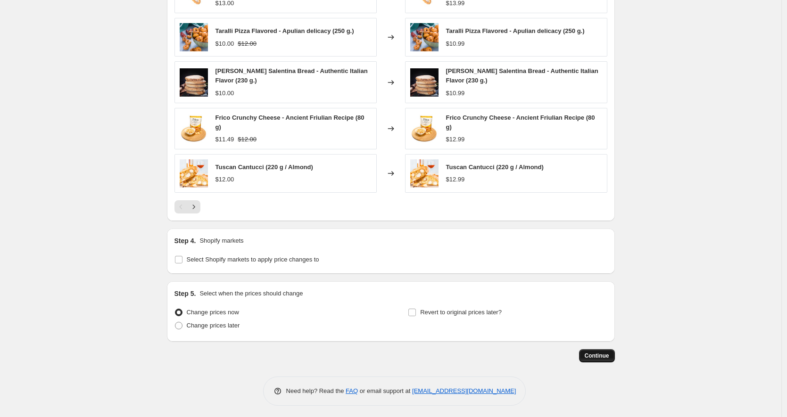
click at [604, 352] on span "Continue" at bounding box center [597, 356] width 25 height 8
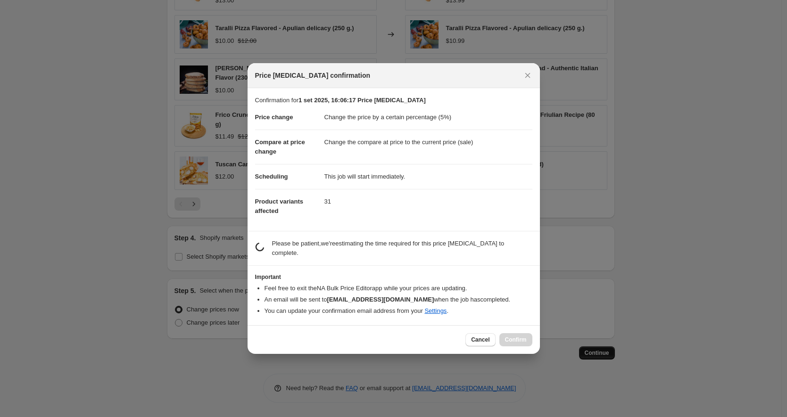
scroll to position [0, 0]
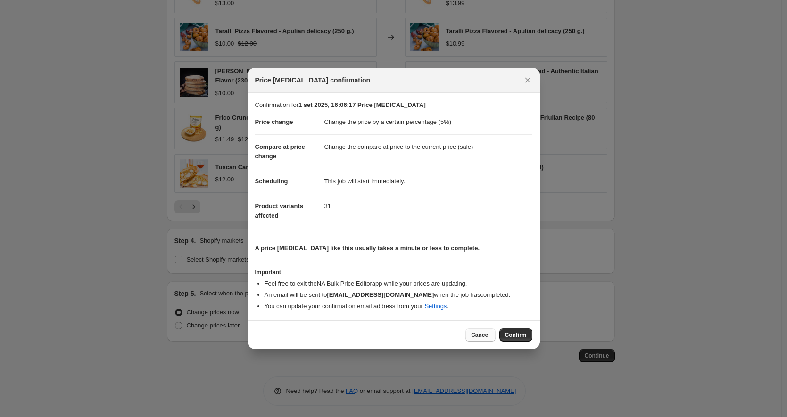
click at [488, 337] on span "Cancel" at bounding box center [480, 336] width 18 height 8
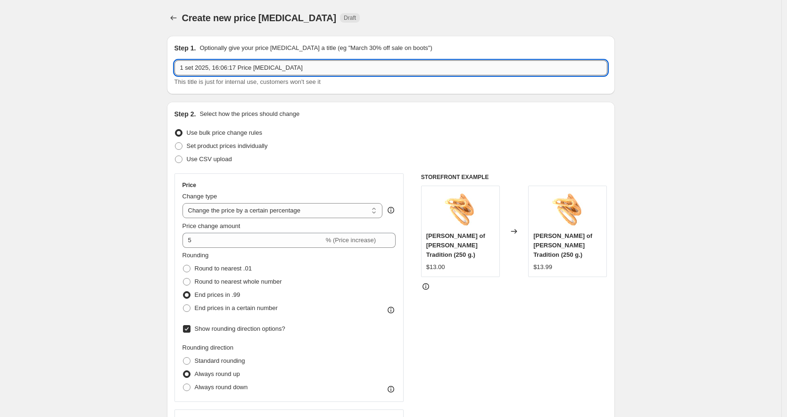
click at [221, 66] on input "1 set 2025, 16:06:17 Price change job" at bounding box center [390, 67] width 433 height 15
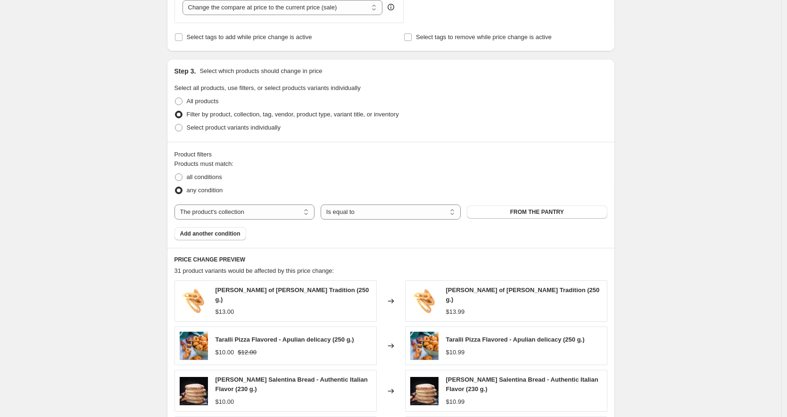
scroll to position [749, 0]
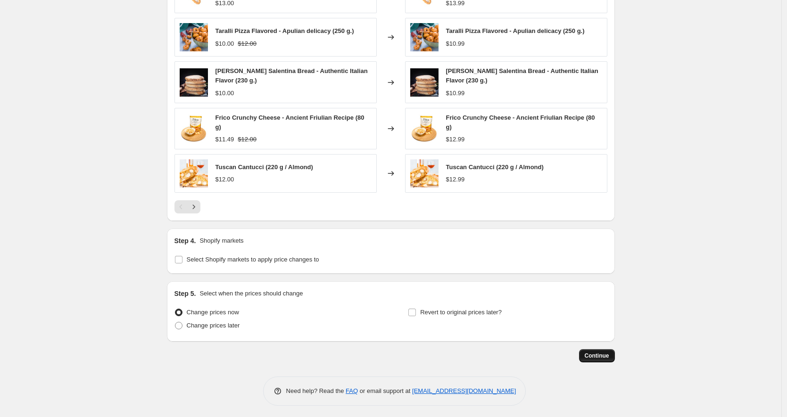
type input "panificato +5"
click at [587, 358] on button "Continue" at bounding box center [597, 355] width 36 height 13
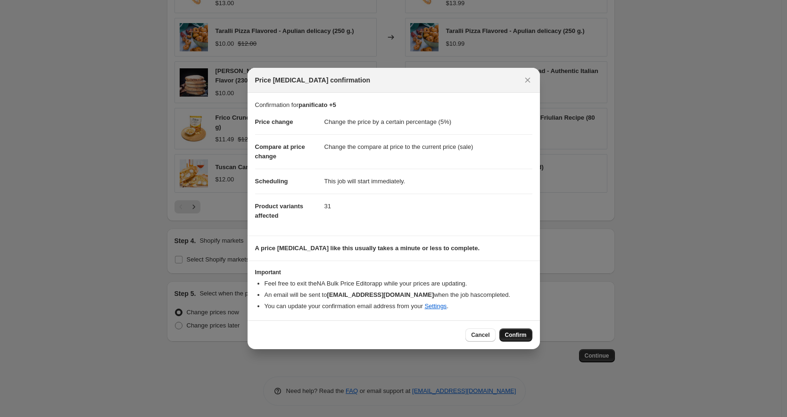
click at [526, 335] on span "Confirm" at bounding box center [516, 336] width 22 height 8
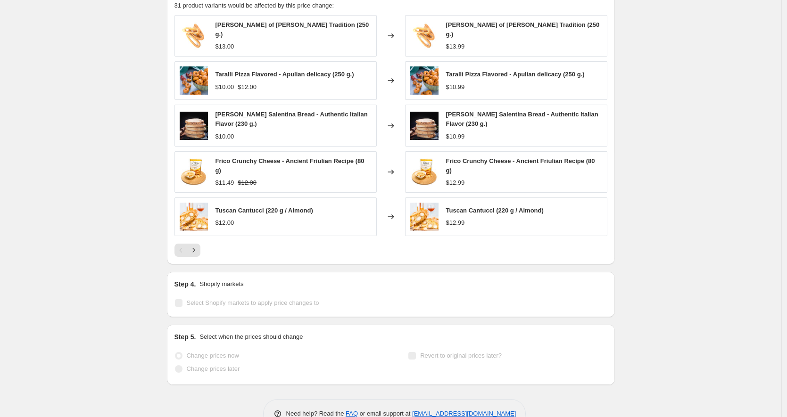
scroll to position [773, 0]
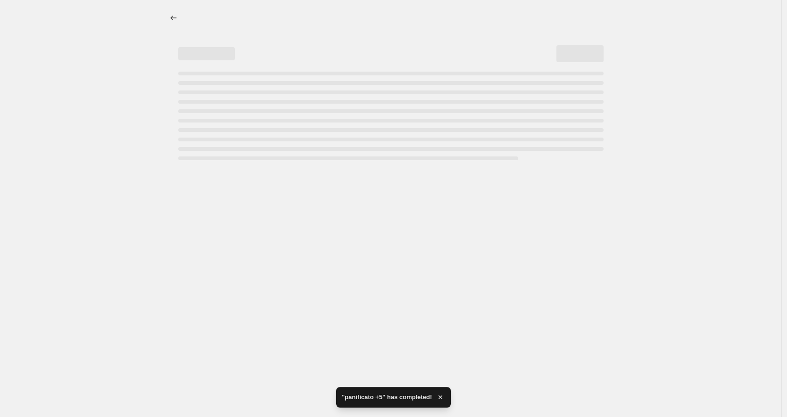
select select "percentage"
select select "collection"
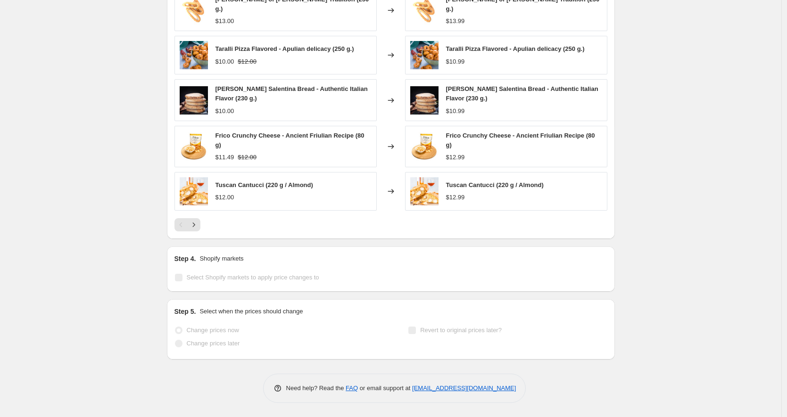
scroll to position [0, 0]
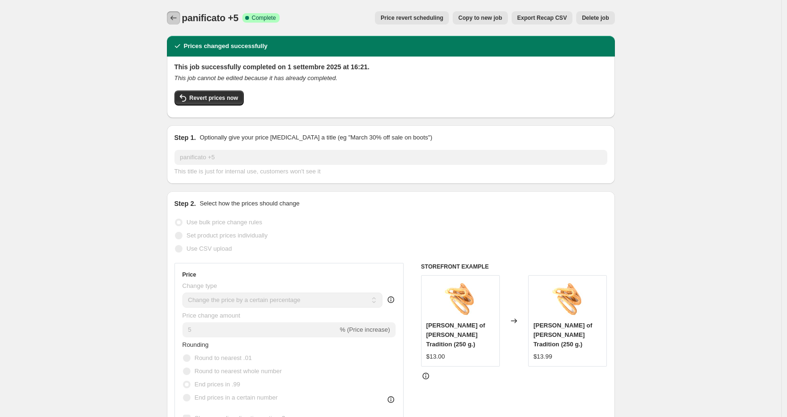
click at [173, 20] on icon "Price change jobs" at bounding box center [173, 17] width 9 height 9
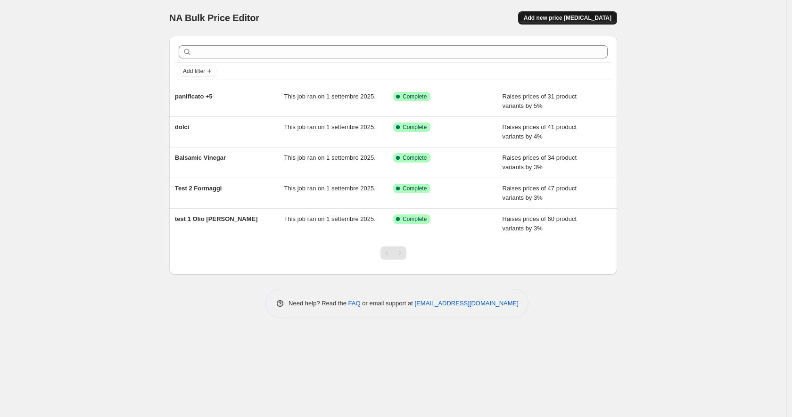
click at [558, 19] on span "Add new price [MEDICAL_DATA]" at bounding box center [568, 18] width 88 height 8
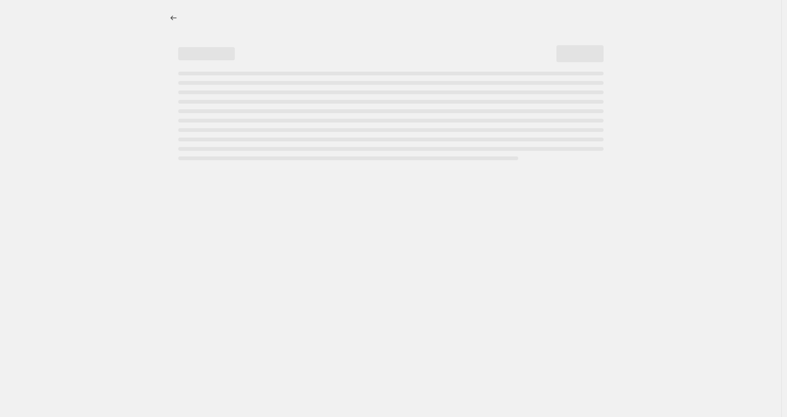
select select "percentage"
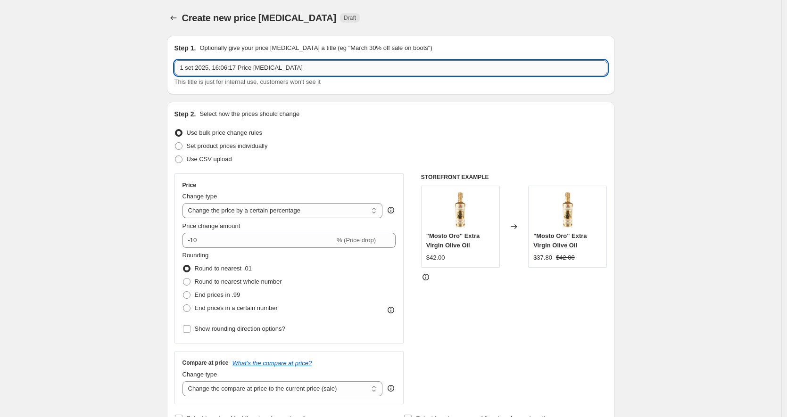
click at [280, 70] on input "1 set 2025, 16:06:17 Price change job" at bounding box center [390, 67] width 433 height 15
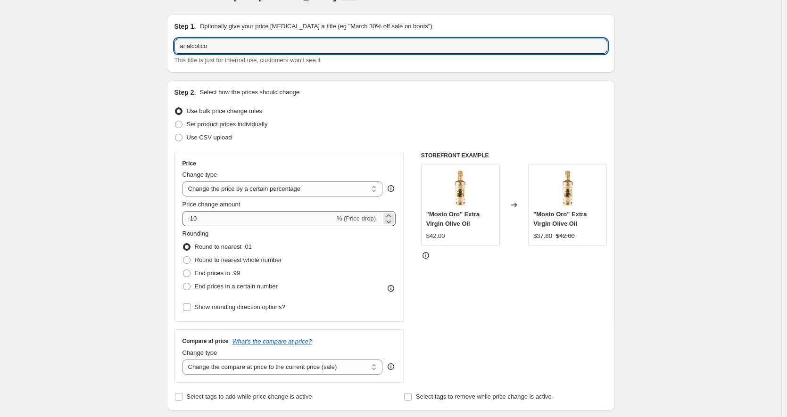
type input "analcolico"
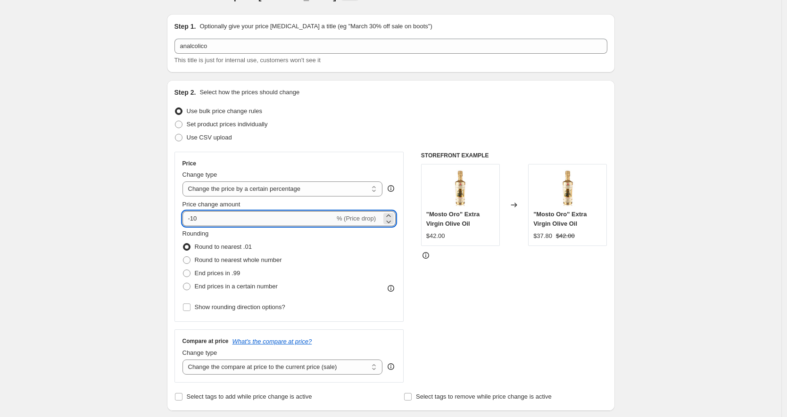
click at [210, 223] on input "-10" at bounding box center [259, 218] width 152 height 15
click at [210, 222] on input "-10" at bounding box center [259, 218] width 152 height 15
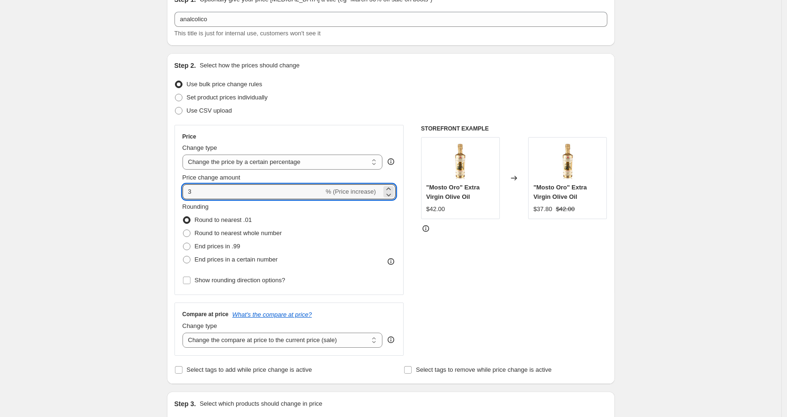
scroll to position [51, 0]
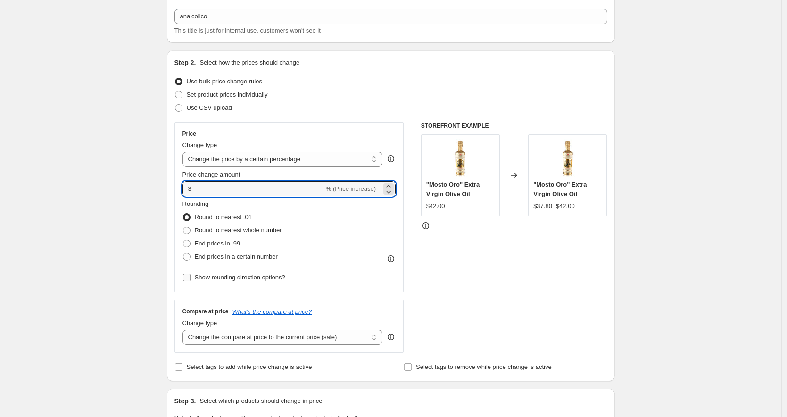
type input "3"
click at [213, 279] on span "Show rounding direction options?" at bounding box center [240, 277] width 91 height 7
click at [191, 279] on input "Show rounding direction options?" at bounding box center [187, 278] width 8 height 8
checkbox input "true"
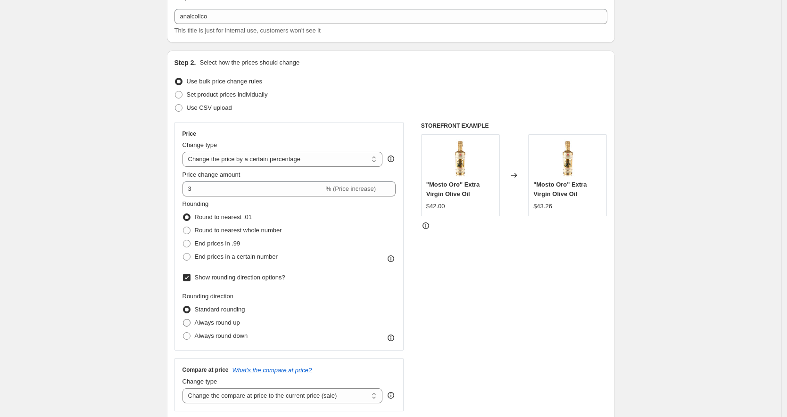
click at [228, 323] on span "Always round up" at bounding box center [217, 322] width 45 height 7
click at [183, 320] on input "Always round up" at bounding box center [183, 319] width 0 height 0
radio input "true"
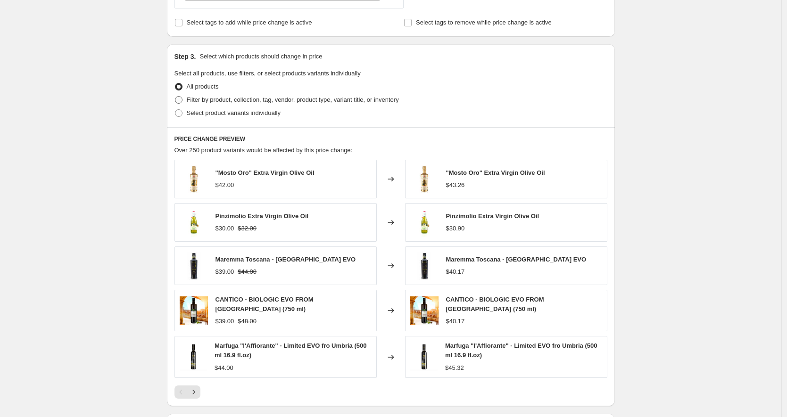
scroll to position [454, 0]
click at [224, 100] on span "Filter by product, collection, tag, vendor, product type, variant title, or inv…" at bounding box center [293, 100] width 212 height 7
click at [175, 98] on input "Filter by product, collection, tag, vendor, product type, variant title, or inv…" at bounding box center [175, 97] width 0 height 0
radio input "true"
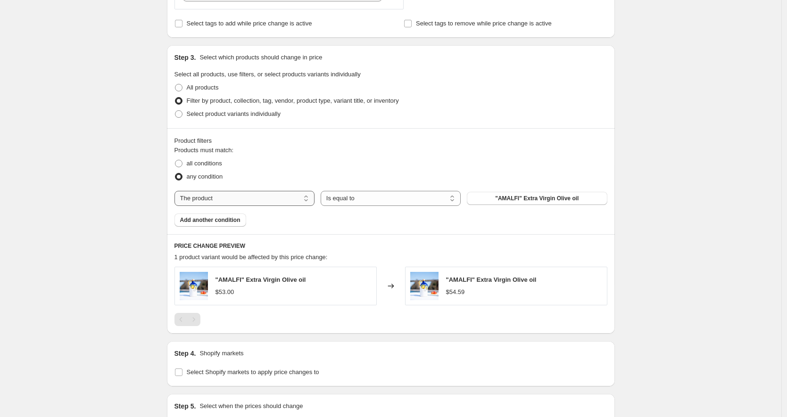
click at [280, 199] on select "The product The product's collection The product's tag The product's vendor The…" at bounding box center [244, 198] width 140 height 15
select select "collection"
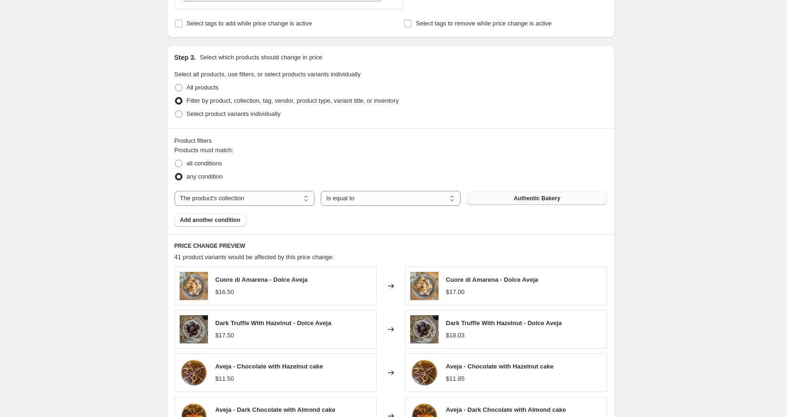
click at [560, 199] on span "Authentic Bakery" at bounding box center [537, 199] width 47 height 8
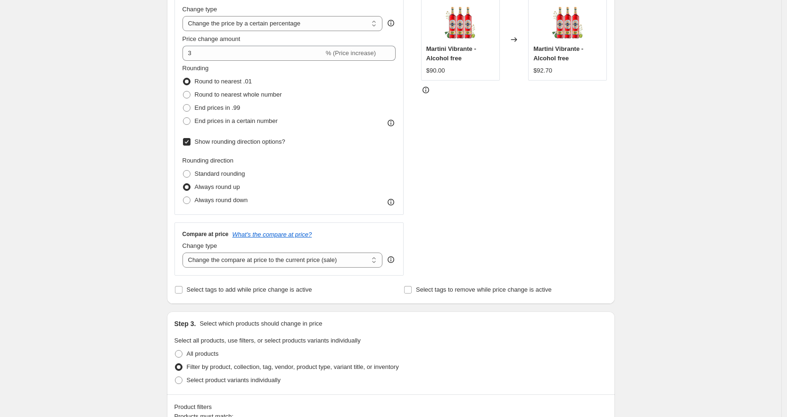
scroll to position [185, 0]
click at [204, 96] on span "Round to nearest whole number" at bounding box center [238, 96] width 87 height 7
click at [183, 93] on input "Round to nearest whole number" at bounding box center [183, 93] width 0 height 0
radio input "true"
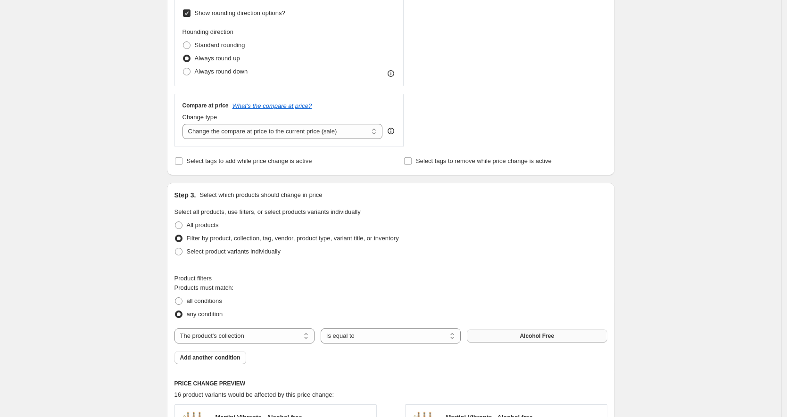
scroll to position [306, 0]
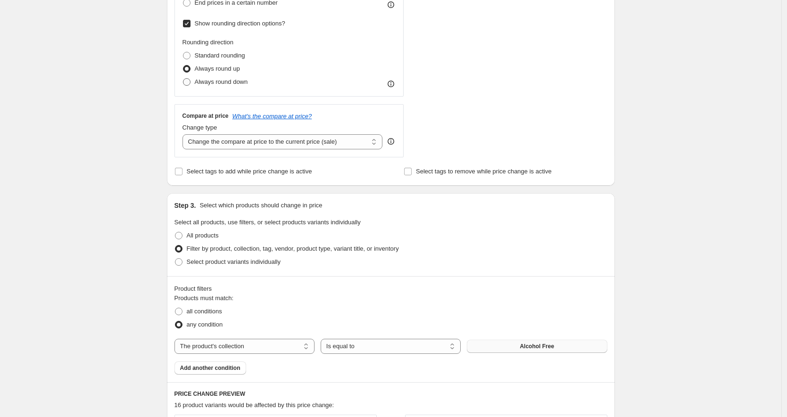
click at [224, 82] on span "Always round down" at bounding box center [221, 81] width 53 height 7
click at [183, 79] on input "Always round down" at bounding box center [183, 78] width 0 height 0
radio input "true"
click at [223, 70] on span "Always round up" at bounding box center [217, 68] width 45 height 7
click at [183, 66] on input "Always round up" at bounding box center [183, 65] width 0 height 0
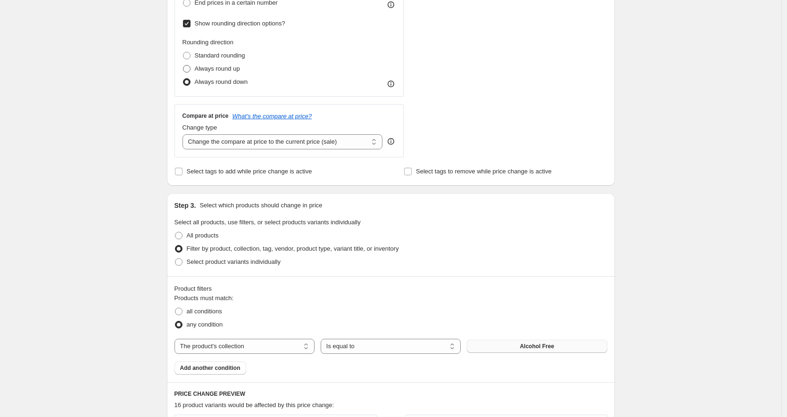
radio input "true"
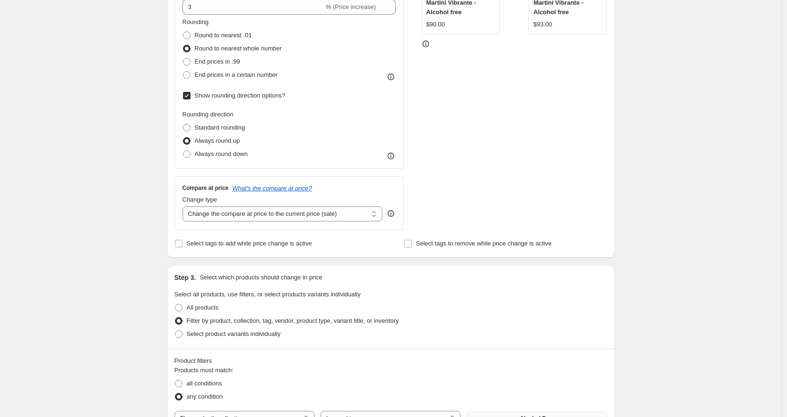
scroll to position [228, 0]
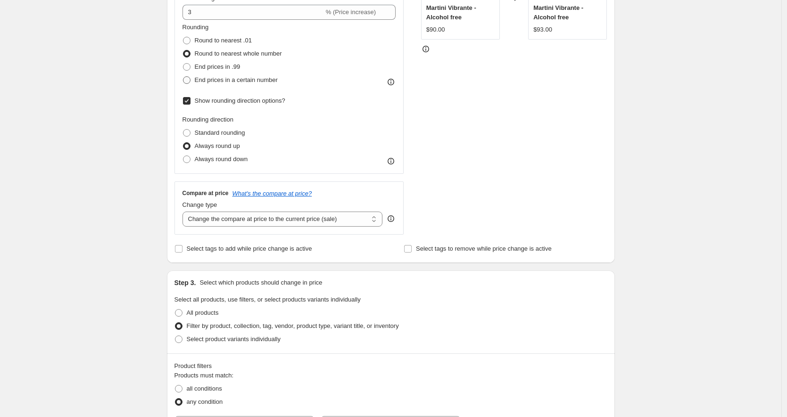
drag, startPoint x: 237, startPoint y: 77, endPoint x: 241, endPoint y: 81, distance: 5.3
click at [237, 77] on span "End prices in a certain number" at bounding box center [236, 79] width 83 height 7
click at [183, 77] on input "End prices in a certain number" at bounding box center [183, 76] width 0 height 0
radio input "true"
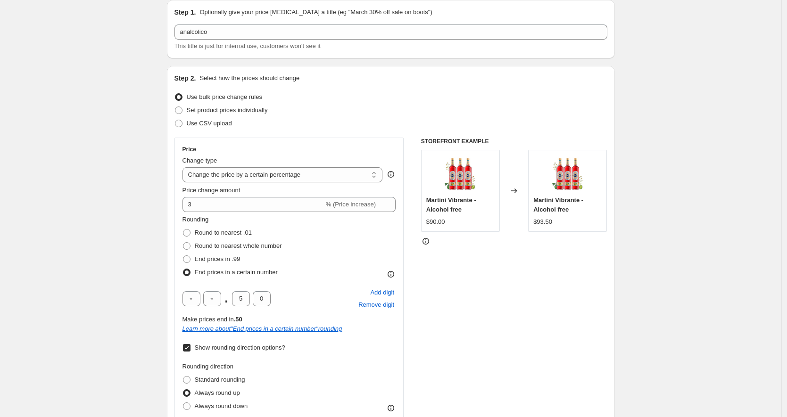
scroll to position [36, 0]
click at [236, 243] on span "Round to nearest whole number" at bounding box center [238, 245] width 87 height 7
click at [183, 242] on input "Round to nearest whole number" at bounding box center [183, 242] width 0 height 0
radio input "true"
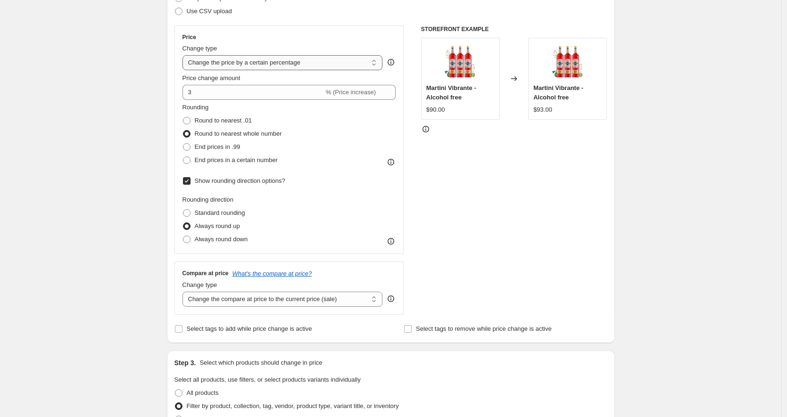
scroll to position [192, 0]
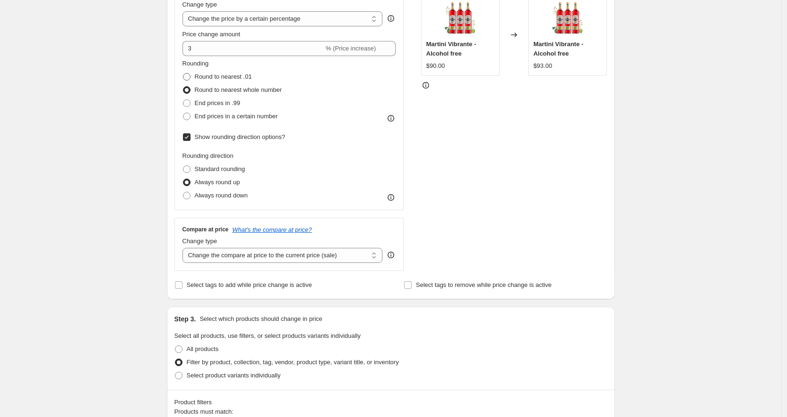
click at [222, 79] on span "Round to nearest .01" at bounding box center [223, 76] width 57 height 7
click at [183, 74] on input "Round to nearest .01" at bounding box center [183, 73] width 0 height 0
radio input "true"
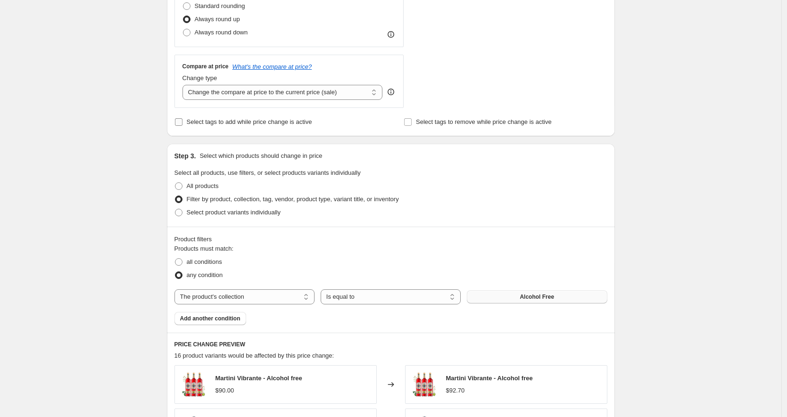
scroll to position [284, 0]
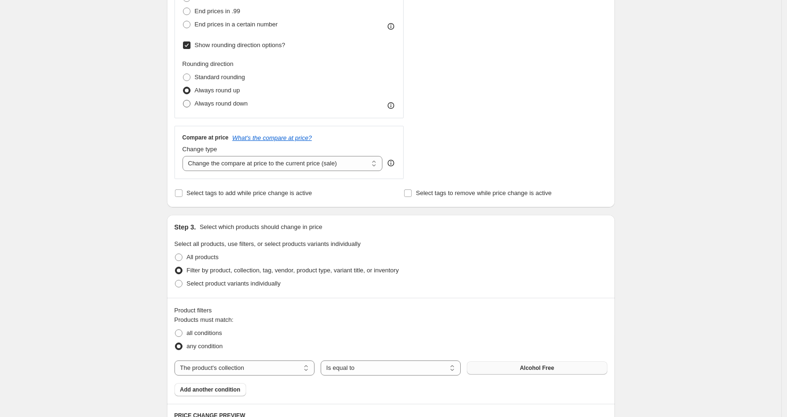
click at [212, 103] on span "Always round down" at bounding box center [221, 103] width 53 height 7
click at [183, 100] on input "Always round down" at bounding box center [183, 100] width 0 height 0
radio input "true"
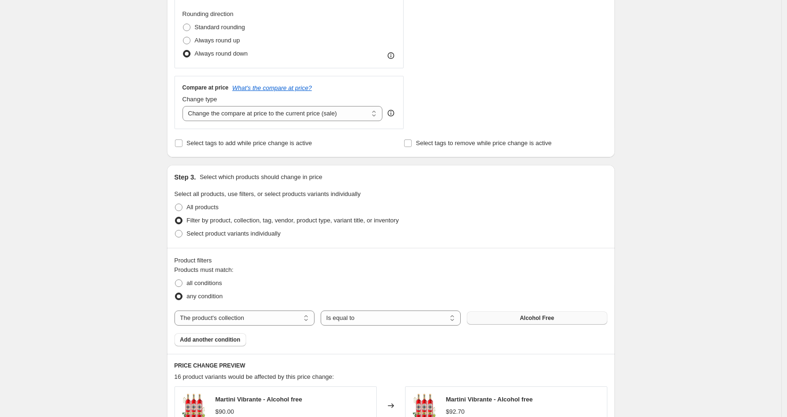
scroll to position [239, 0]
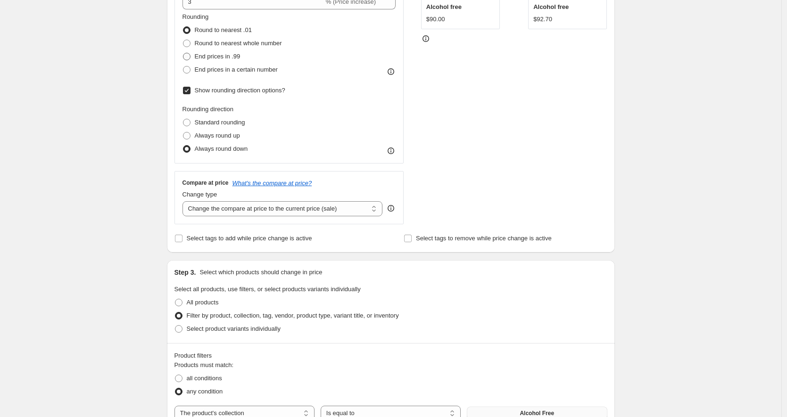
click at [218, 54] on span "End prices in .99" at bounding box center [218, 56] width 46 height 7
click at [183, 53] on input "End prices in .99" at bounding box center [183, 53] width 0 height 0
radio input "true"
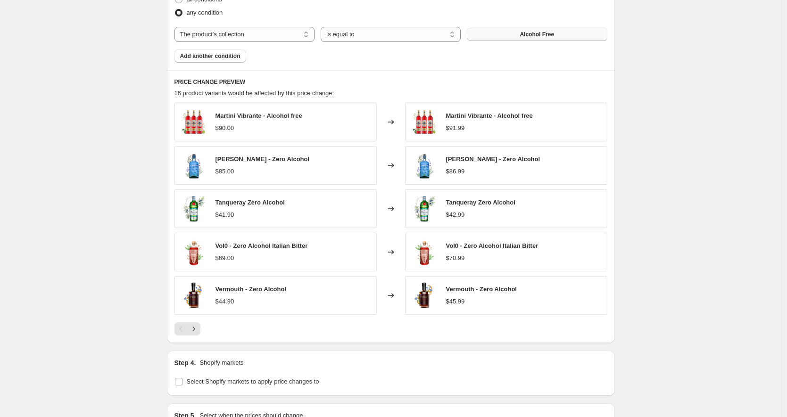
scroll to position [743, 0]
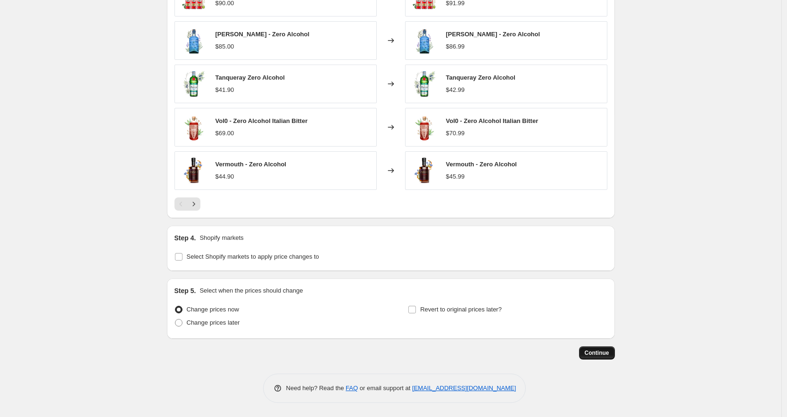
click at [593, 356] on span "Continue" at bounding box center [597, 353] width 25 height 8
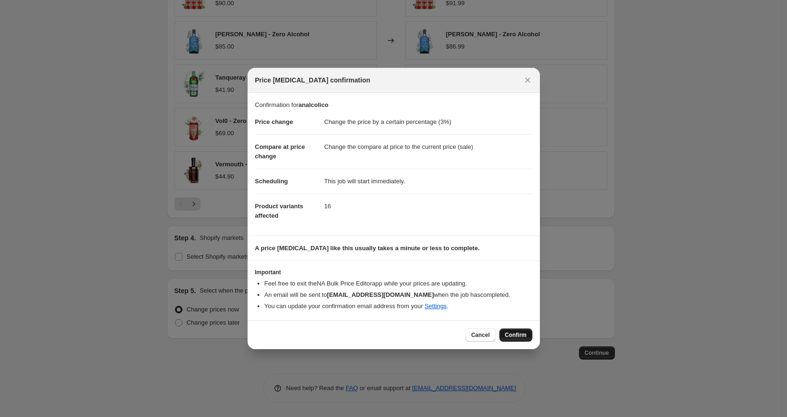
click at [512, 333] on span "Confirm" at bounding box center [516, 336] width 22 height 8
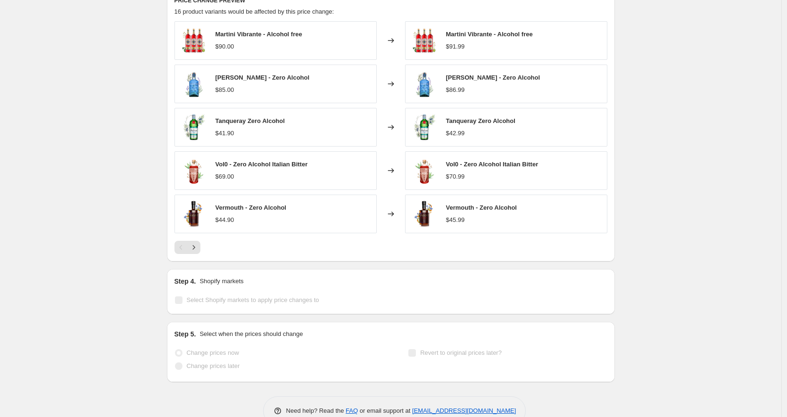
scroll to position [767, 0]
